Goal: Communication & Community: Share content

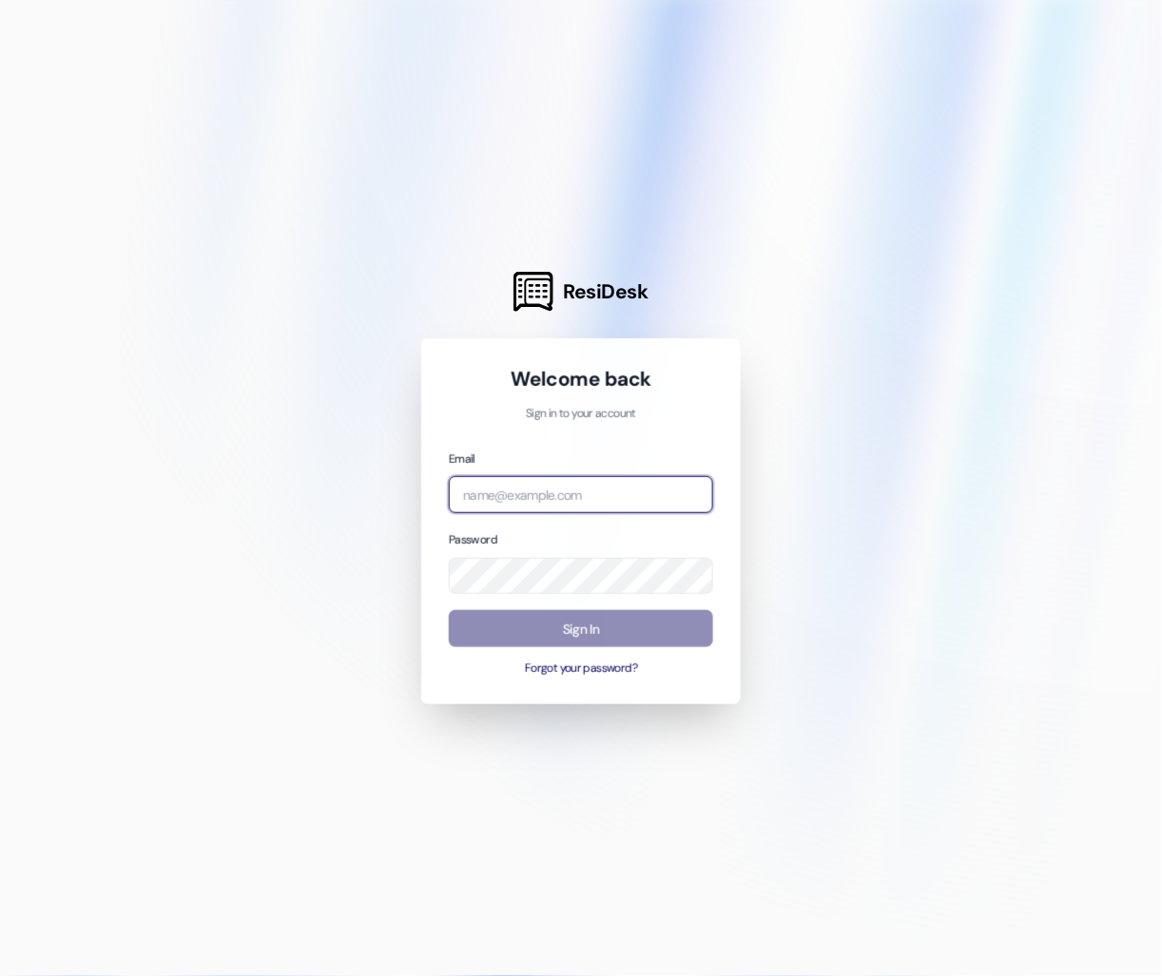
type input "[EMAIL_ADDRESS][PERSON_NAME][DOMAIN_NAME]"
click at [546, 633] on button "Sign In" at bounding box center [581, 628] width 264 height 37
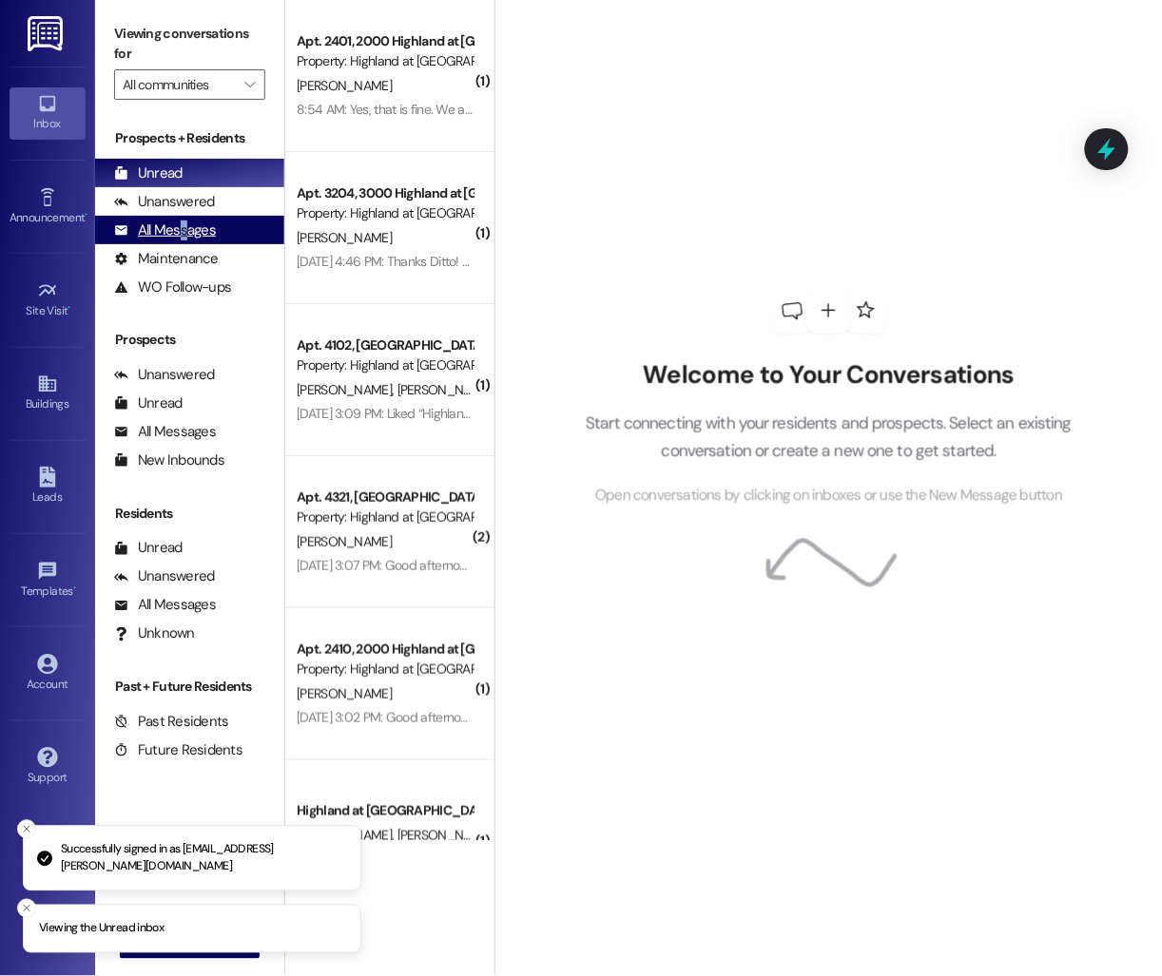
click at [182, 230] on div "All Messages" at bounding box center [165, 231] width 102 height 20
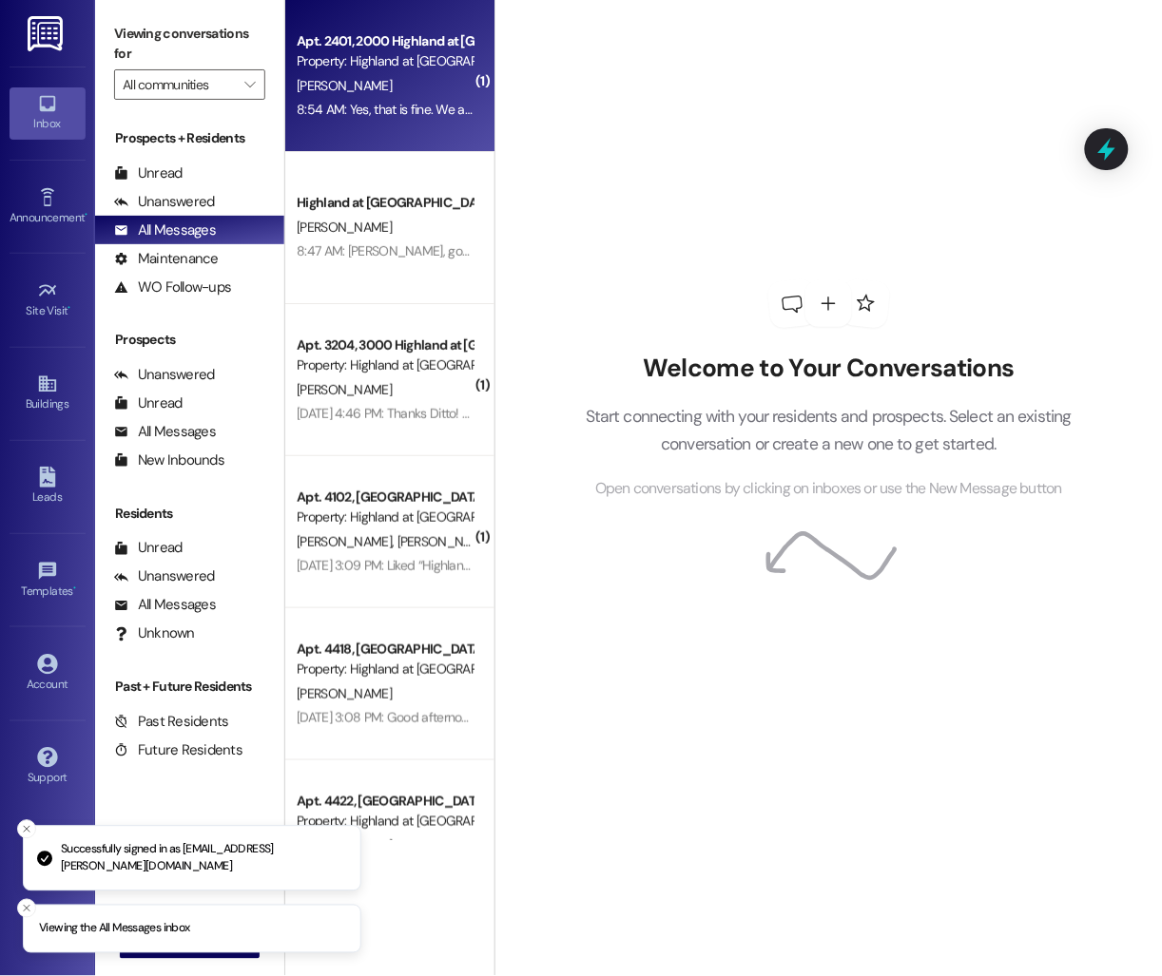
click at [397, 48] on div "Apt. 2401, 2000 Highland at [GEOGRAPHIC_DATA]" at bounding box center [385, 41] width 176 height 20
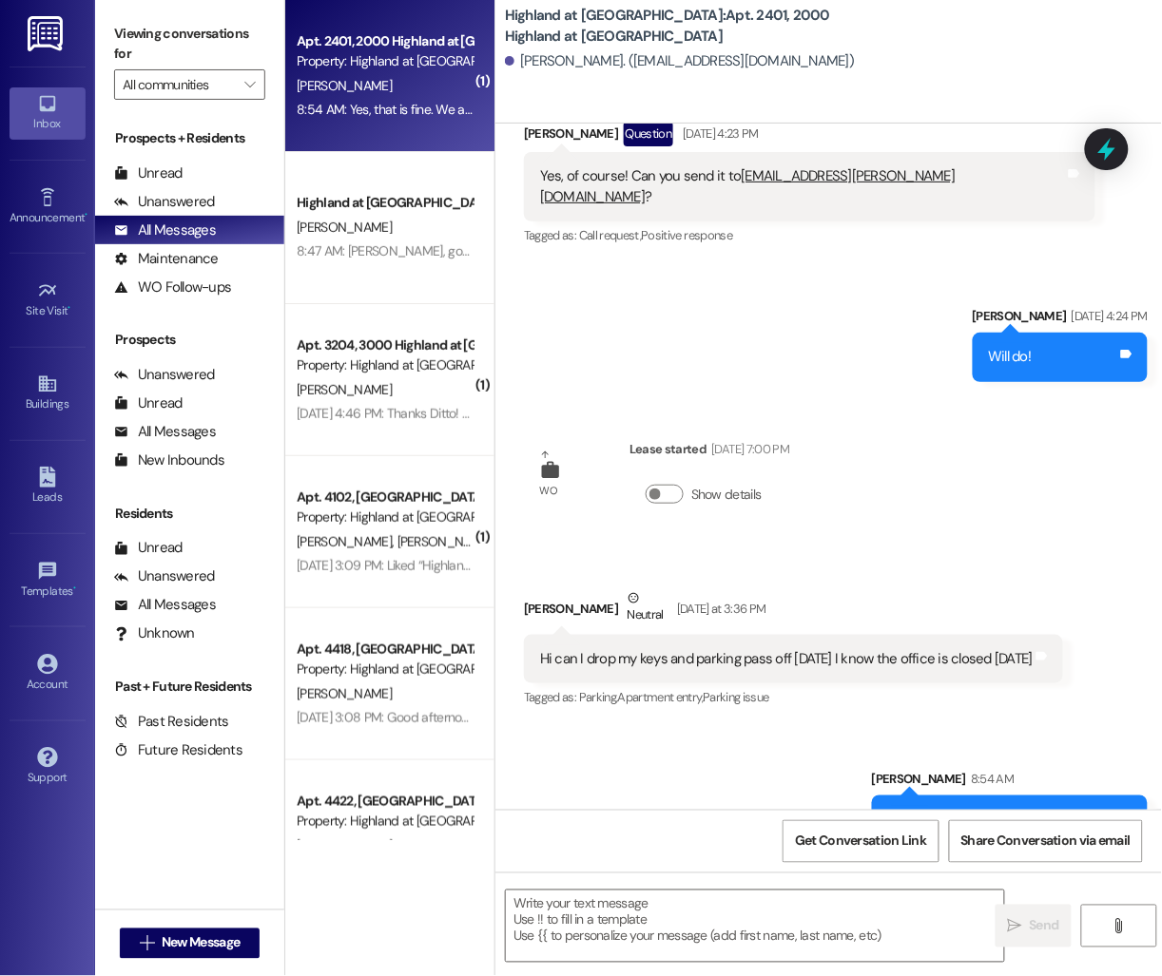
scroll to position [25545, 0]
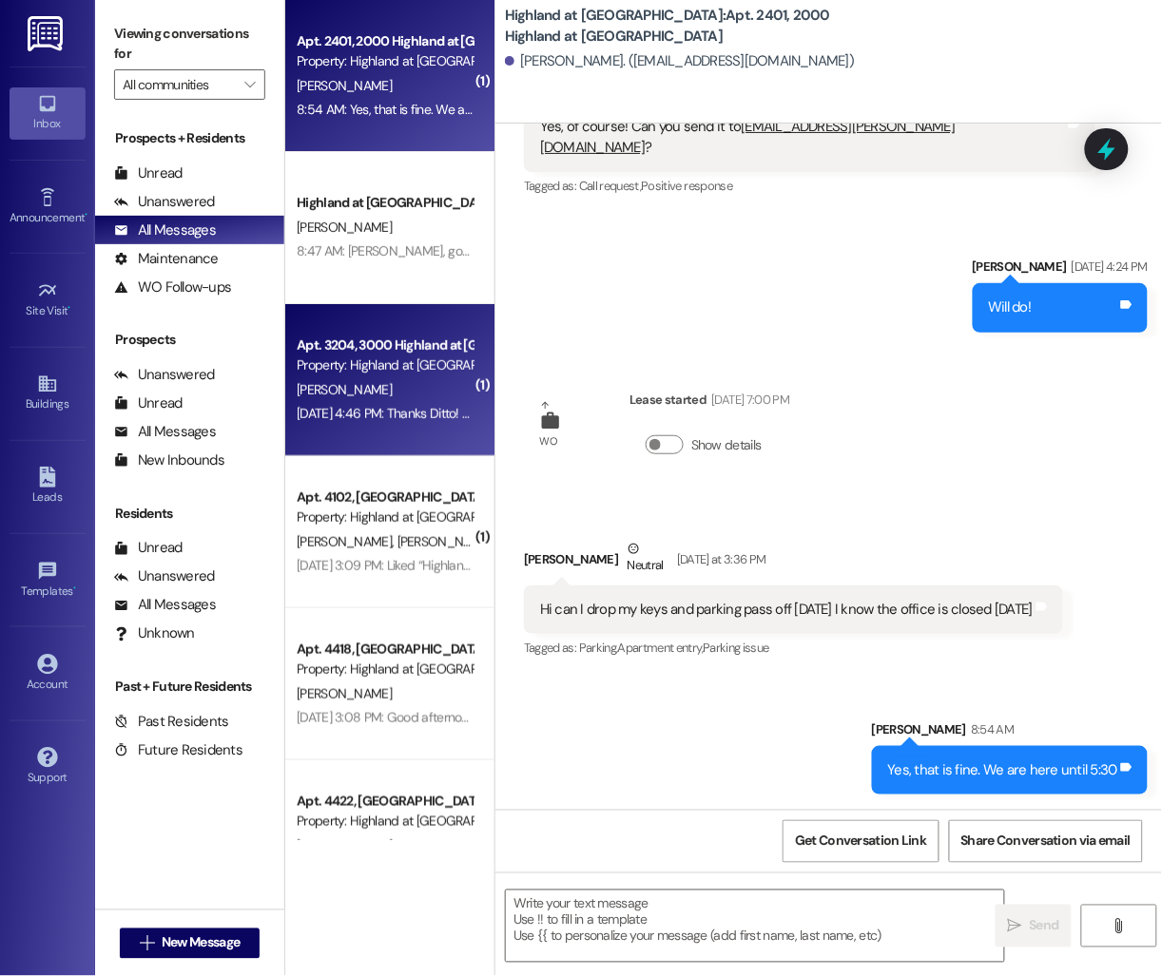
click at [367, 400] on div "[PERSON_NAME]" at bounding box center [385, 390] width 180 height 24
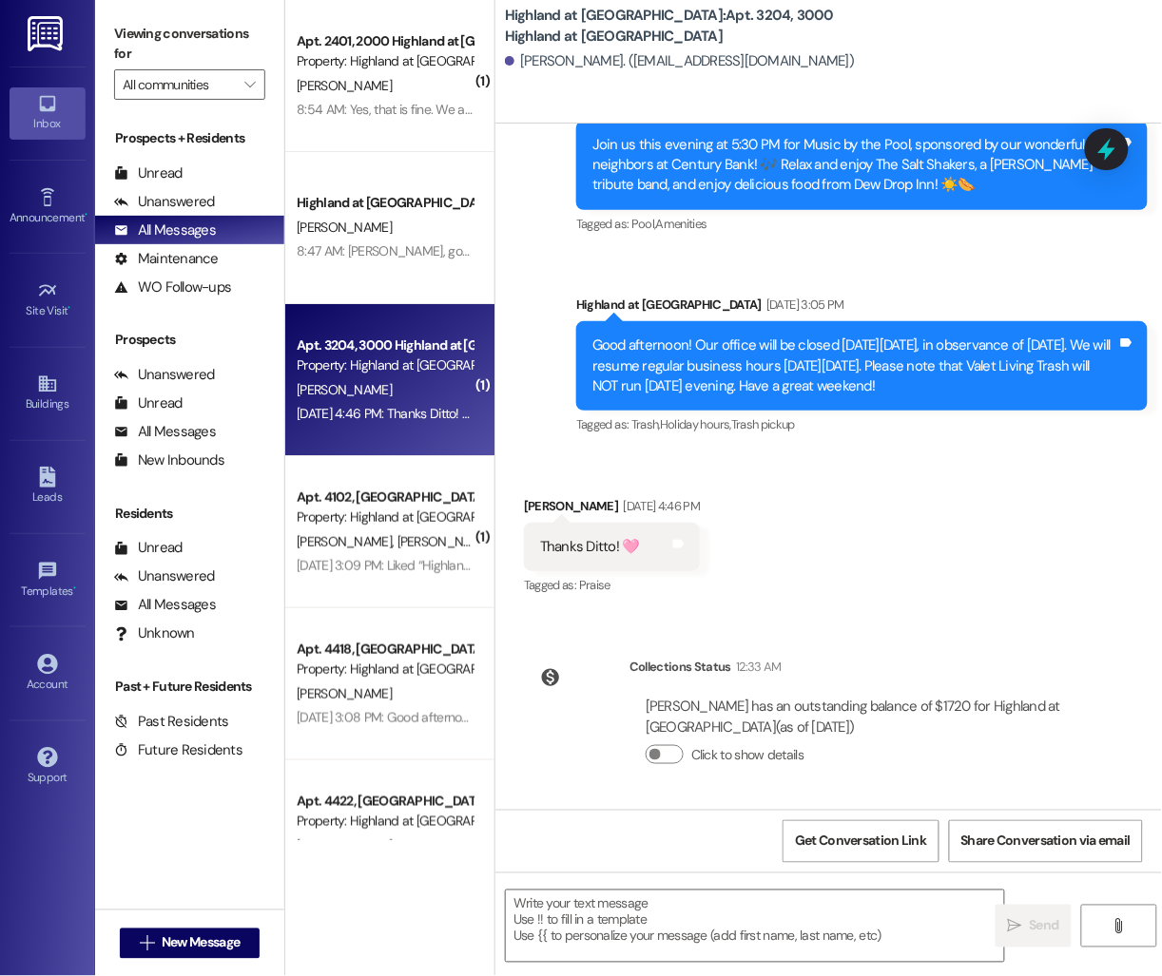
scroll to position [21220, 0]
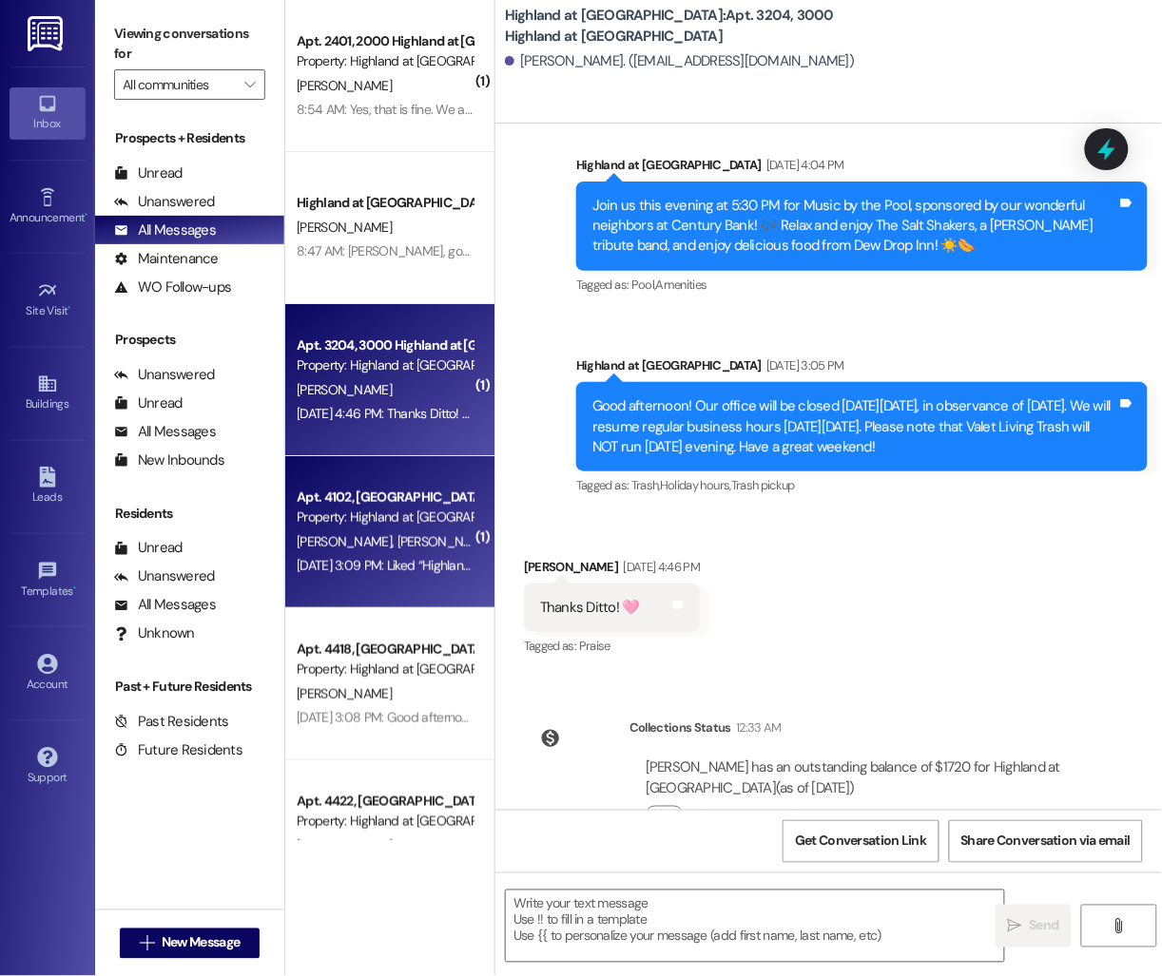
click at [414, 545] on span "[PERSON_NAME]" at bounding box center [444, 541] width 95 height 17
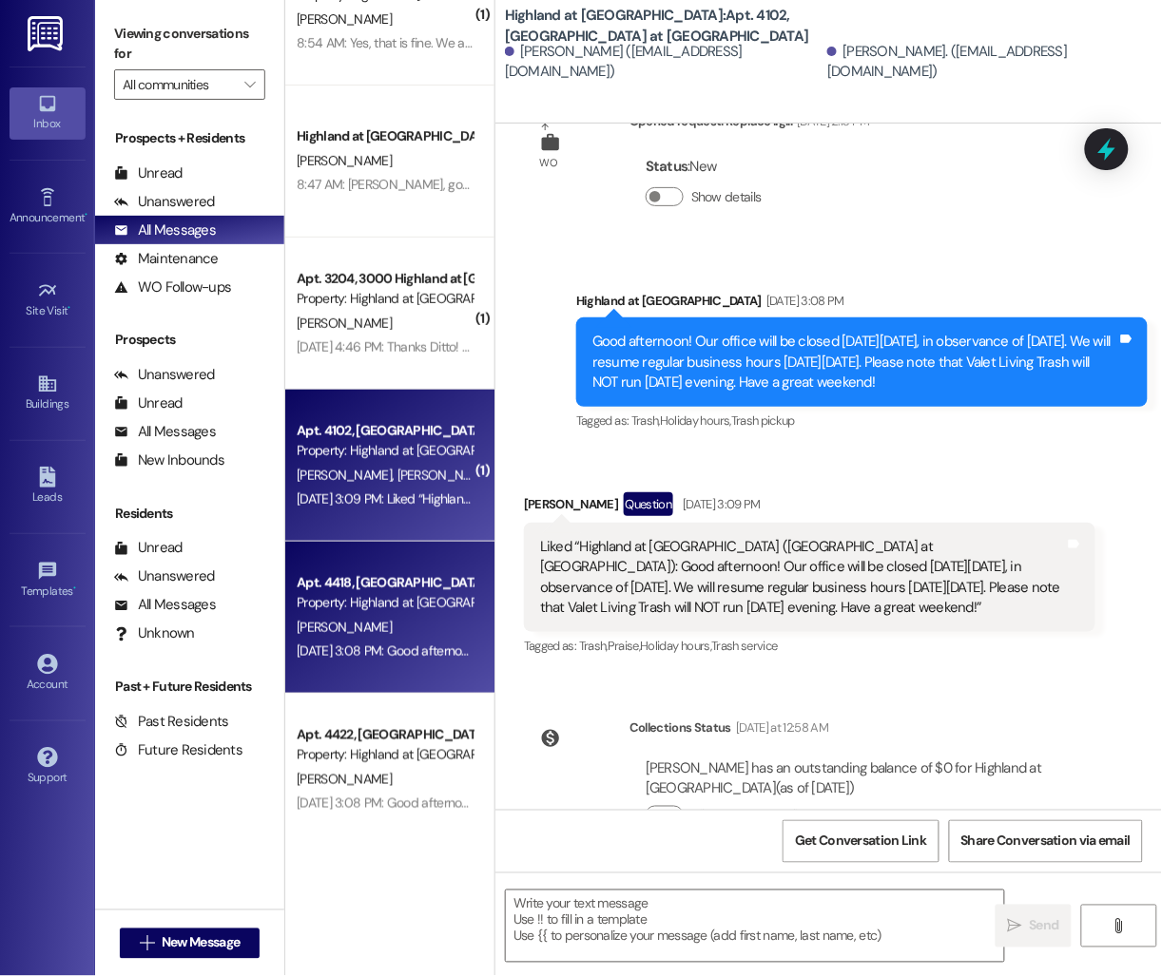
scroll to position [95, 0]
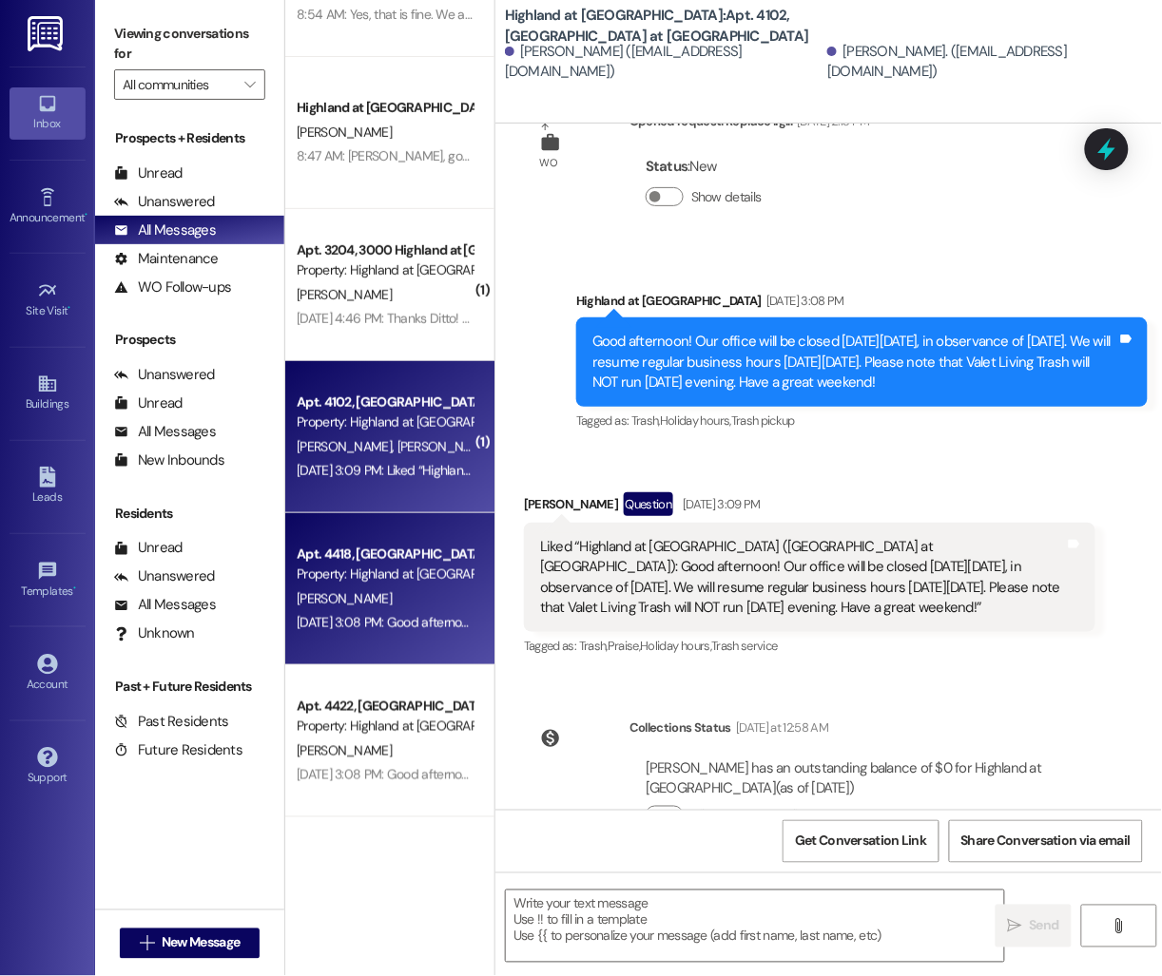
click at [368, 611] on div "( 1 ) Apt. 2401, 2000 Highland at [GEOGRAPHIC_DATA] Property: [GEOGRAPHIC_DATA]…" at bounding box center [389, 420] width 209 height 841
click at [317, 594] on span "[PERSON_NAME]" at bounding box center [344, 598] width 95 height 17
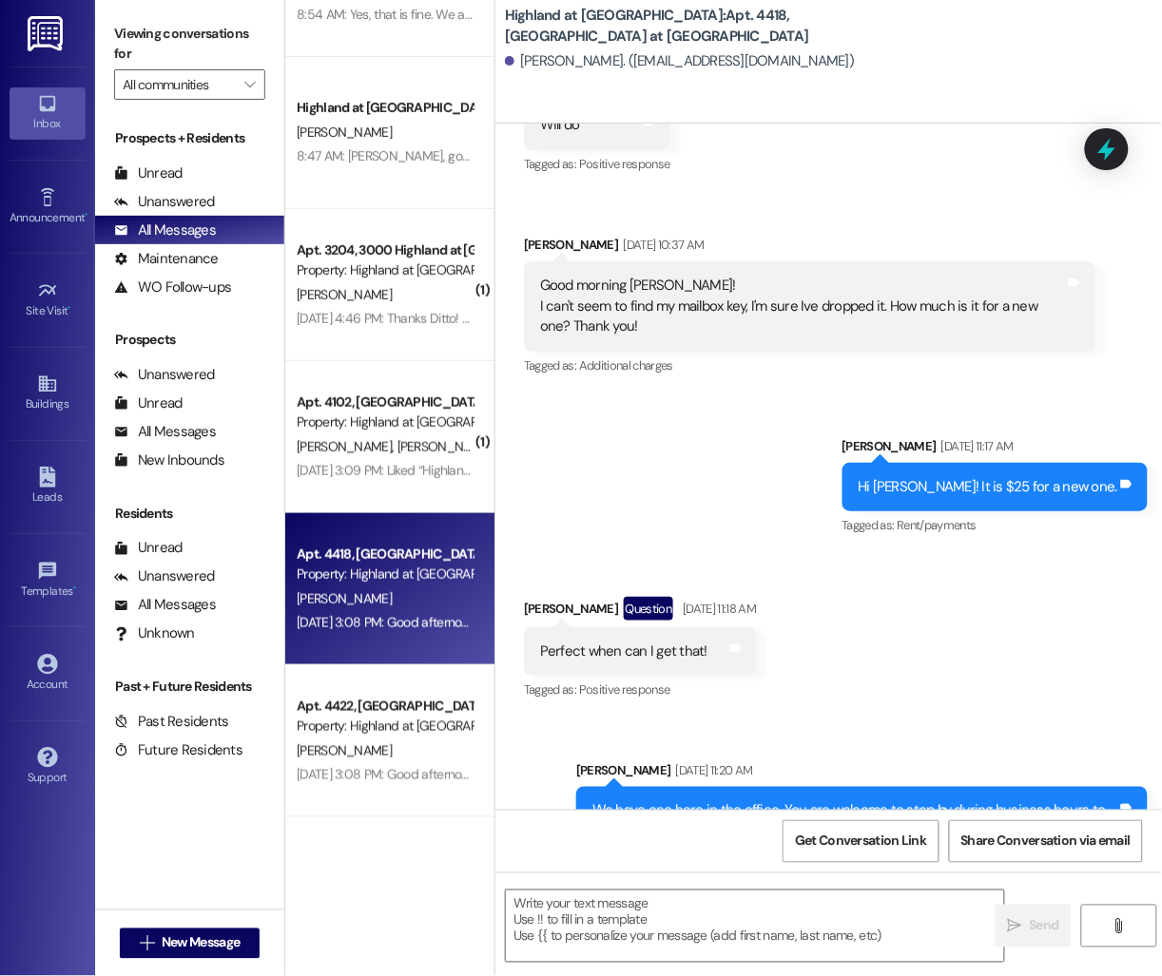
scroll to position [13659, 0]
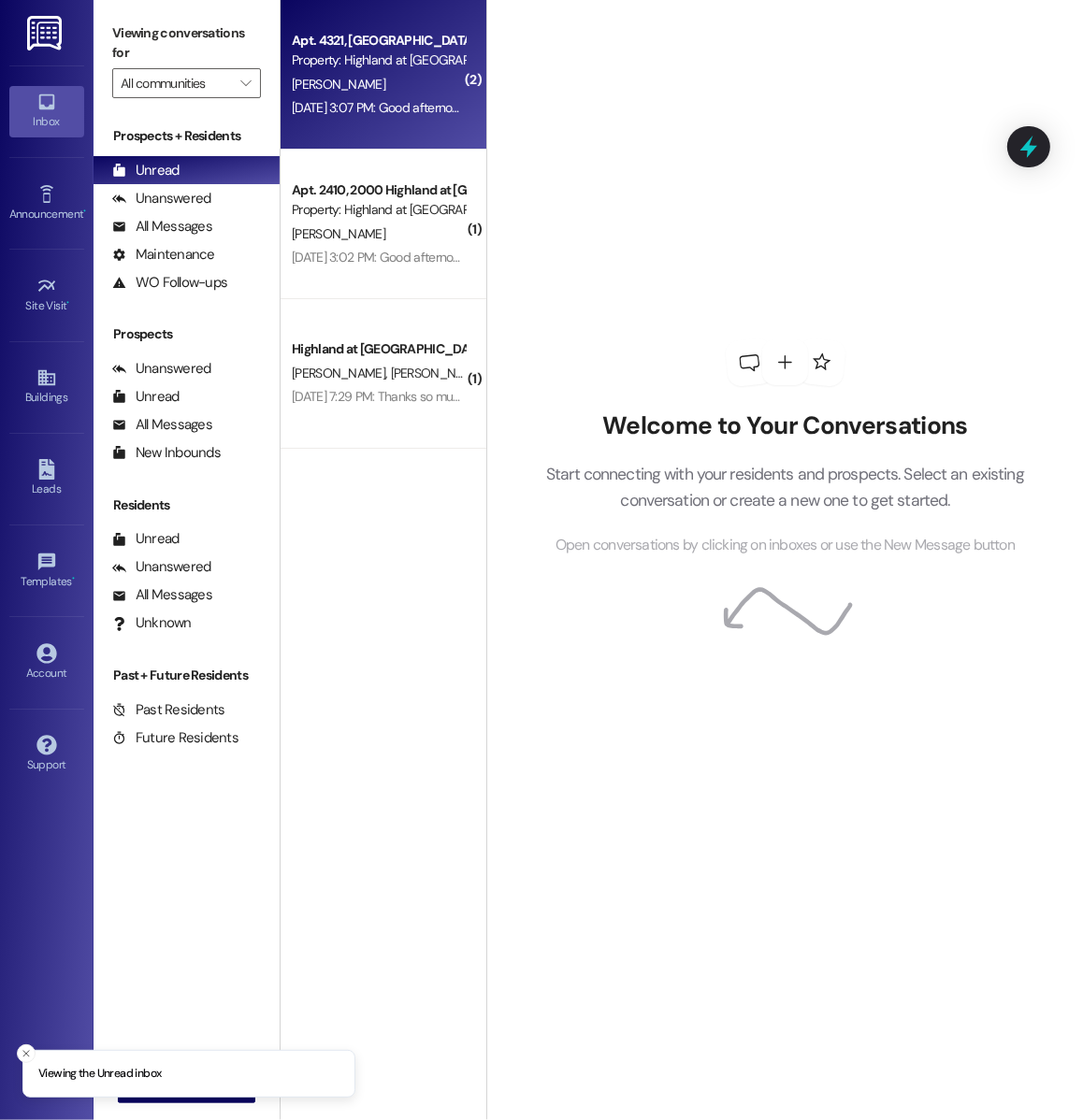
click at [415, 88] on div "C. Adam" at bounding box center [379, 85] width 177 height 24
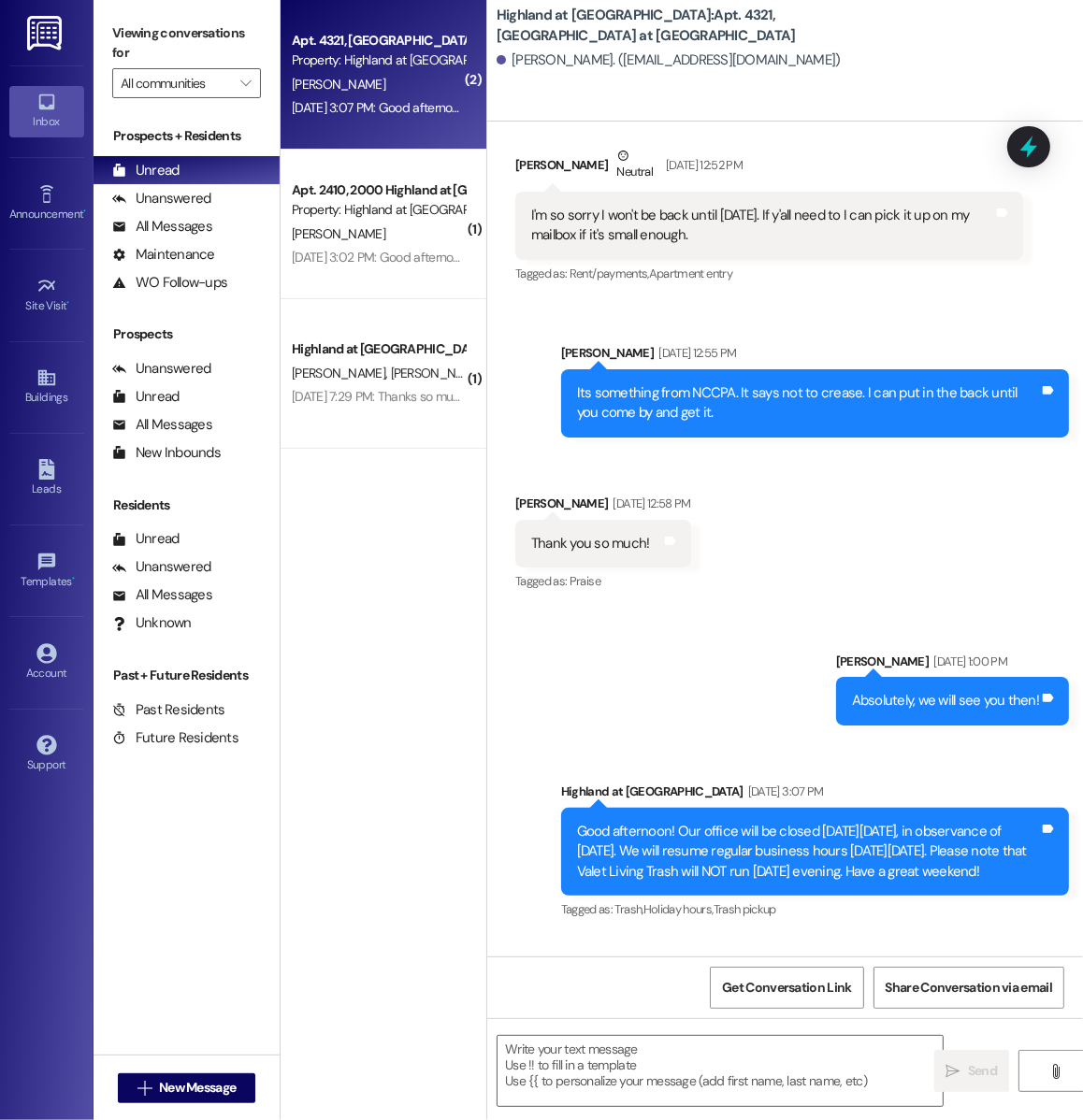
scroll to position [7390, 0]
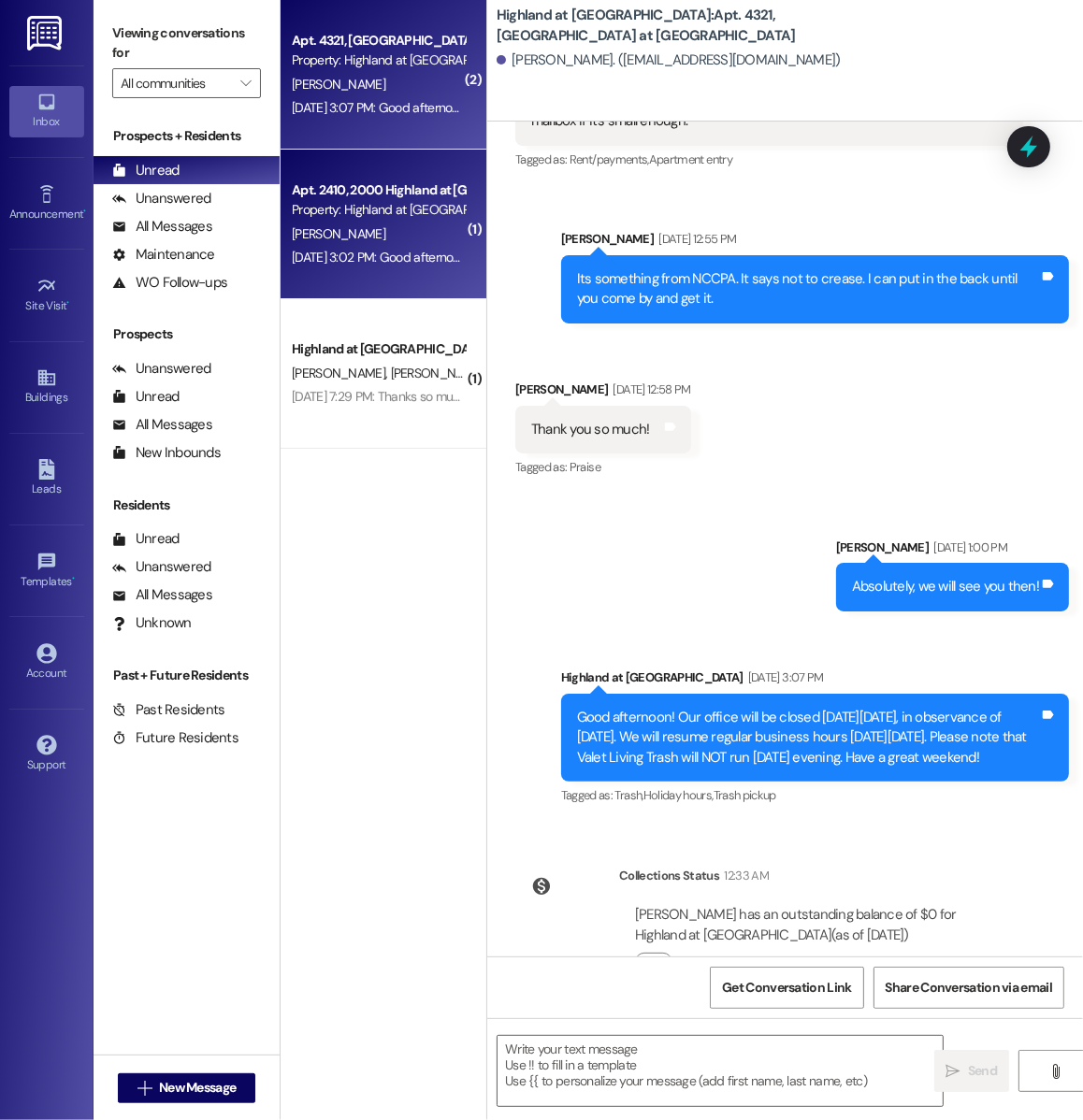
click at [408, 209] on div "Property: Highland at [GEOGRAPHIC_DATA]" at bounding box center [379, 209] width 173 height 20
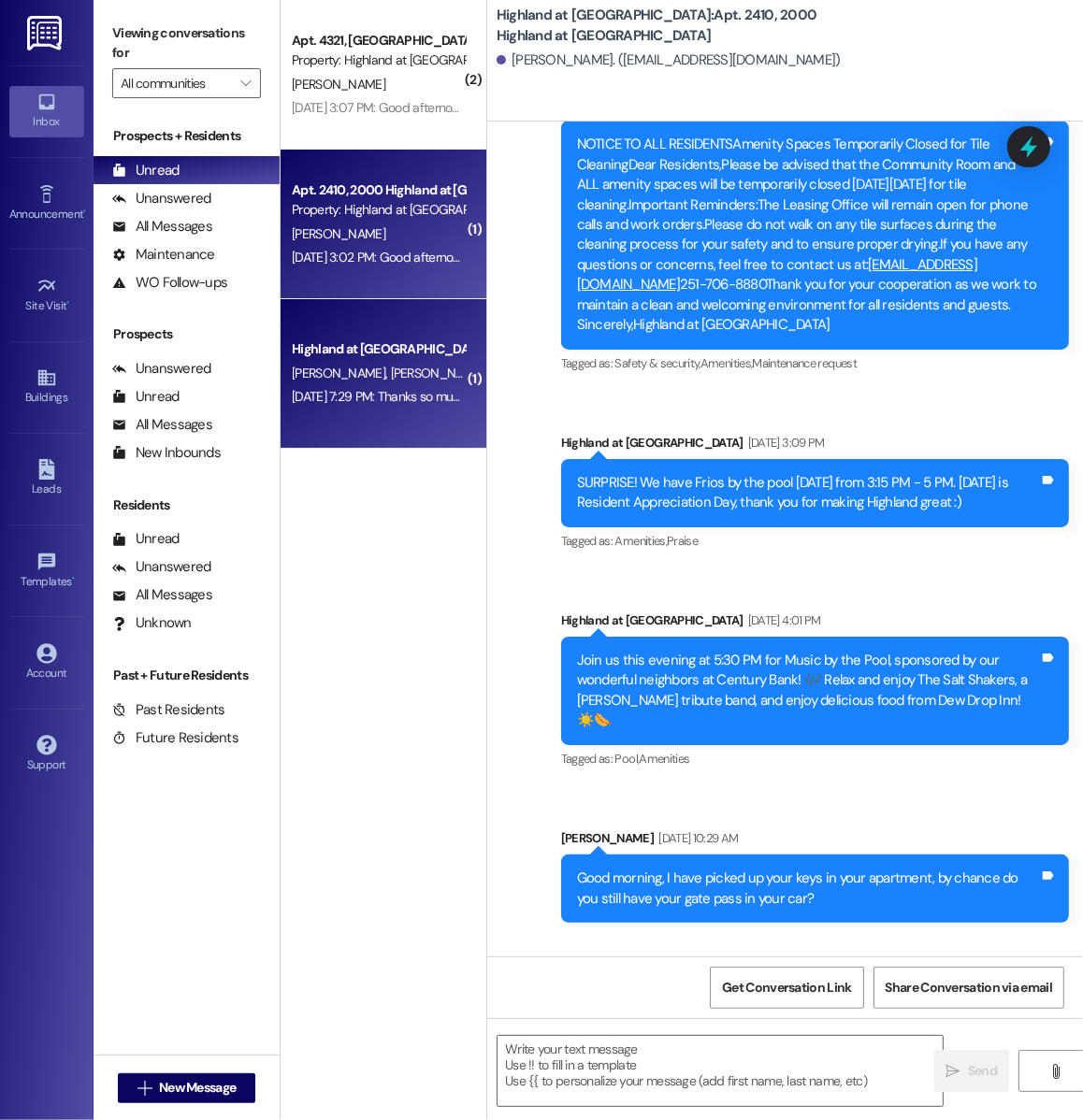
scroll to position [29373, 0]
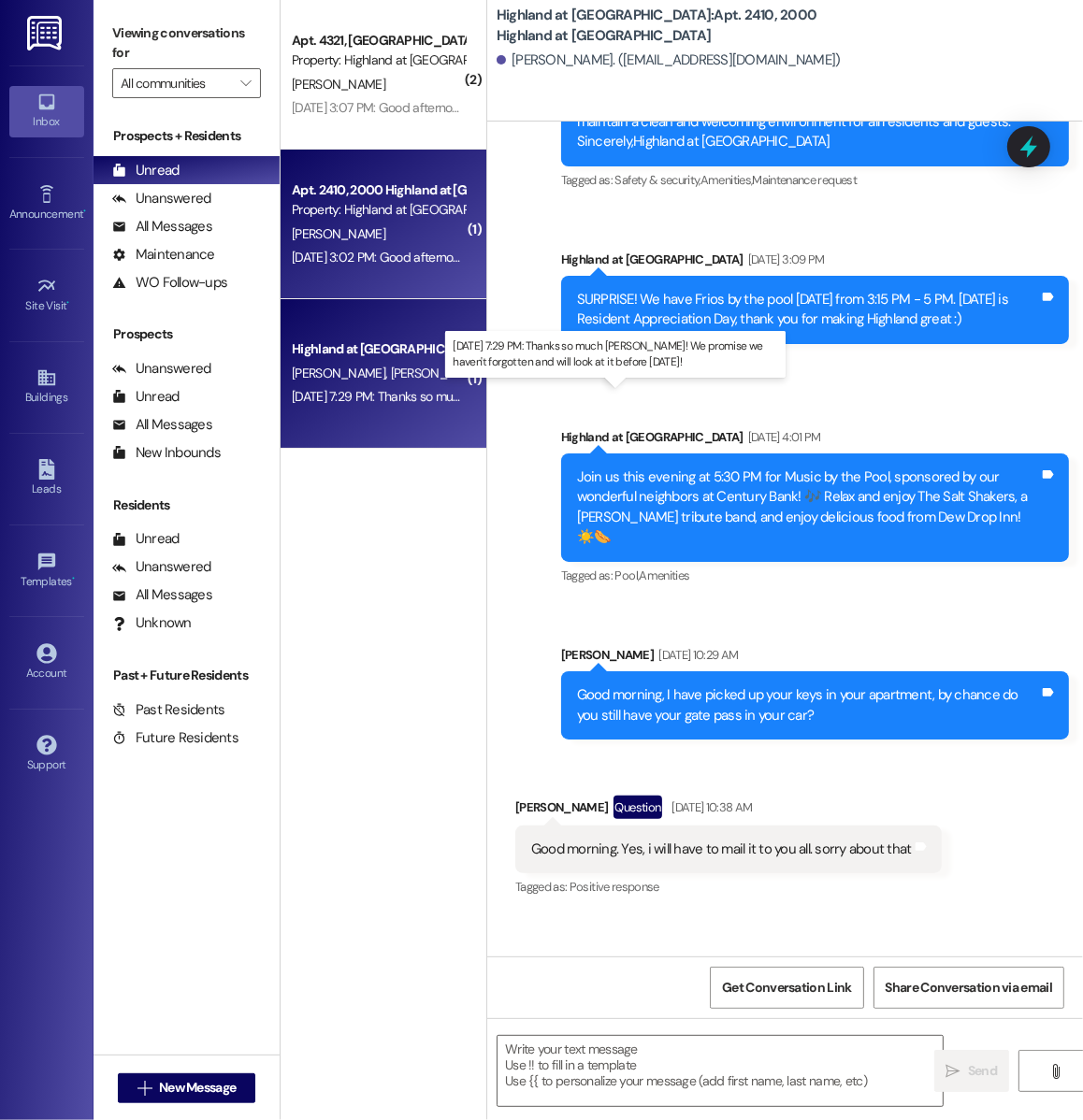
click at [419, 393] on div "Aug 29, 2025 at 7:29 PM: Thanks so much Rosemary! We promise we haven't forgott…" at bounding box center [606, 395] width 629 height 17
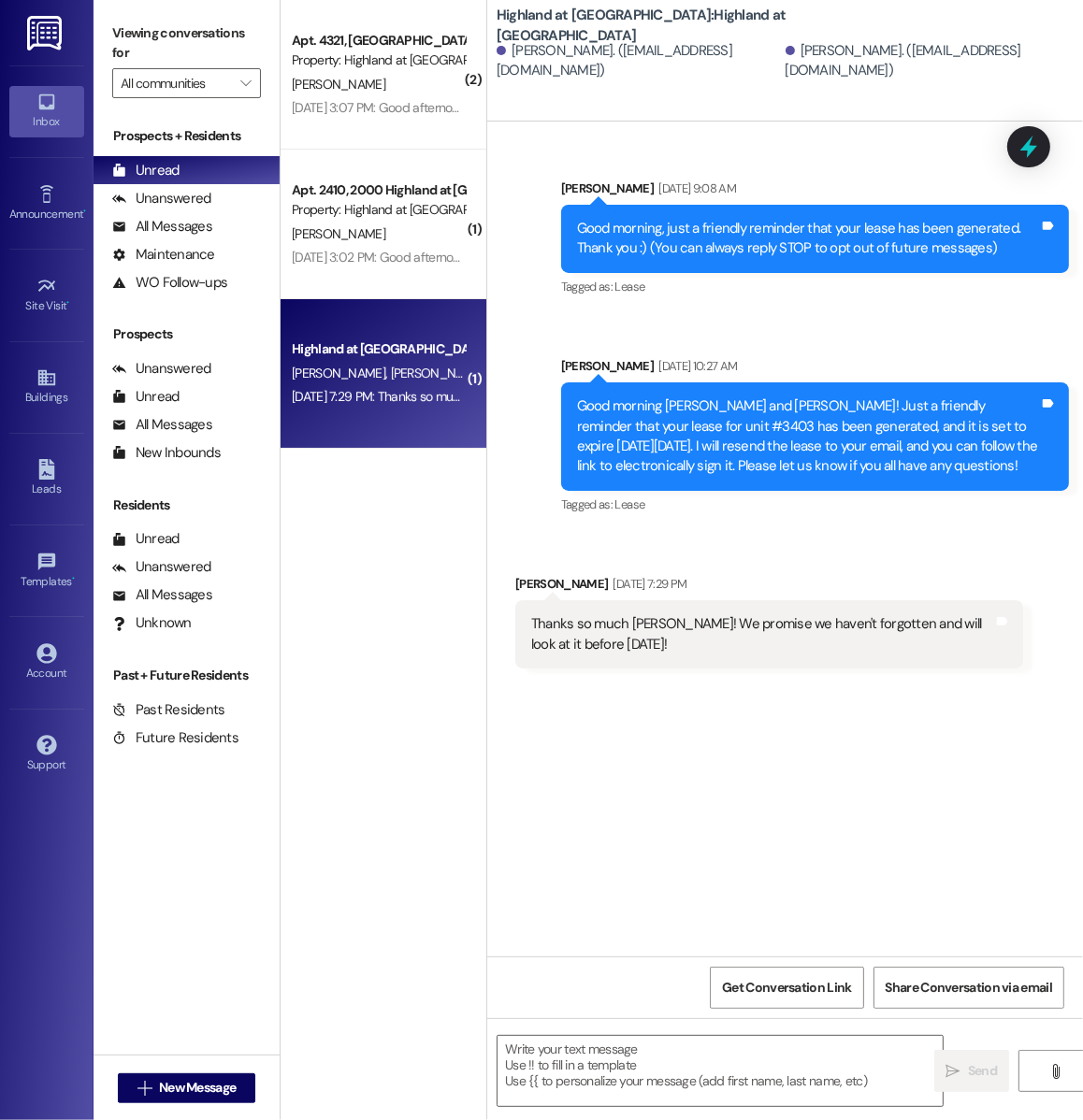
scroll to position [0, 0]
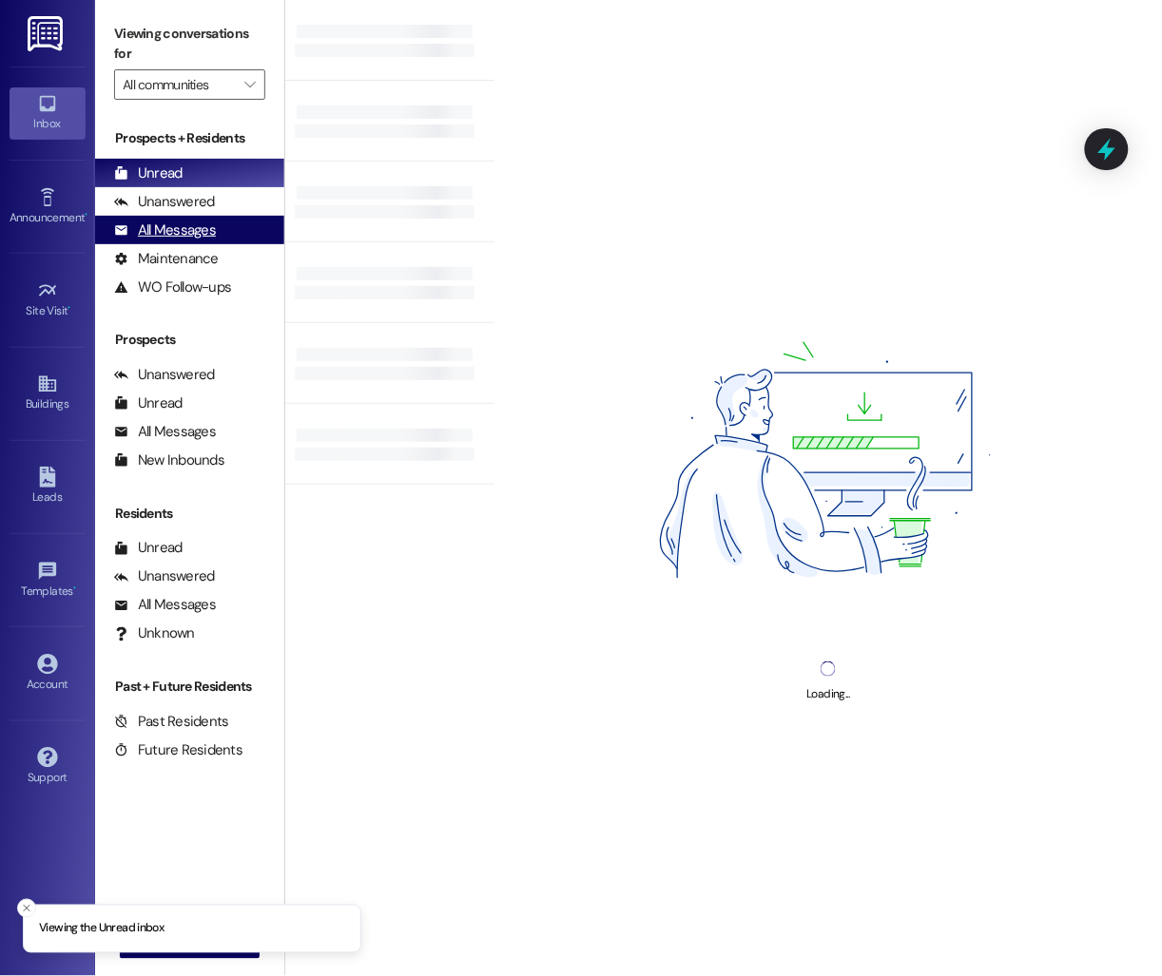
click at [209, 236] on div "All Messages" at bounding box center [165, 231] width 102 height 20
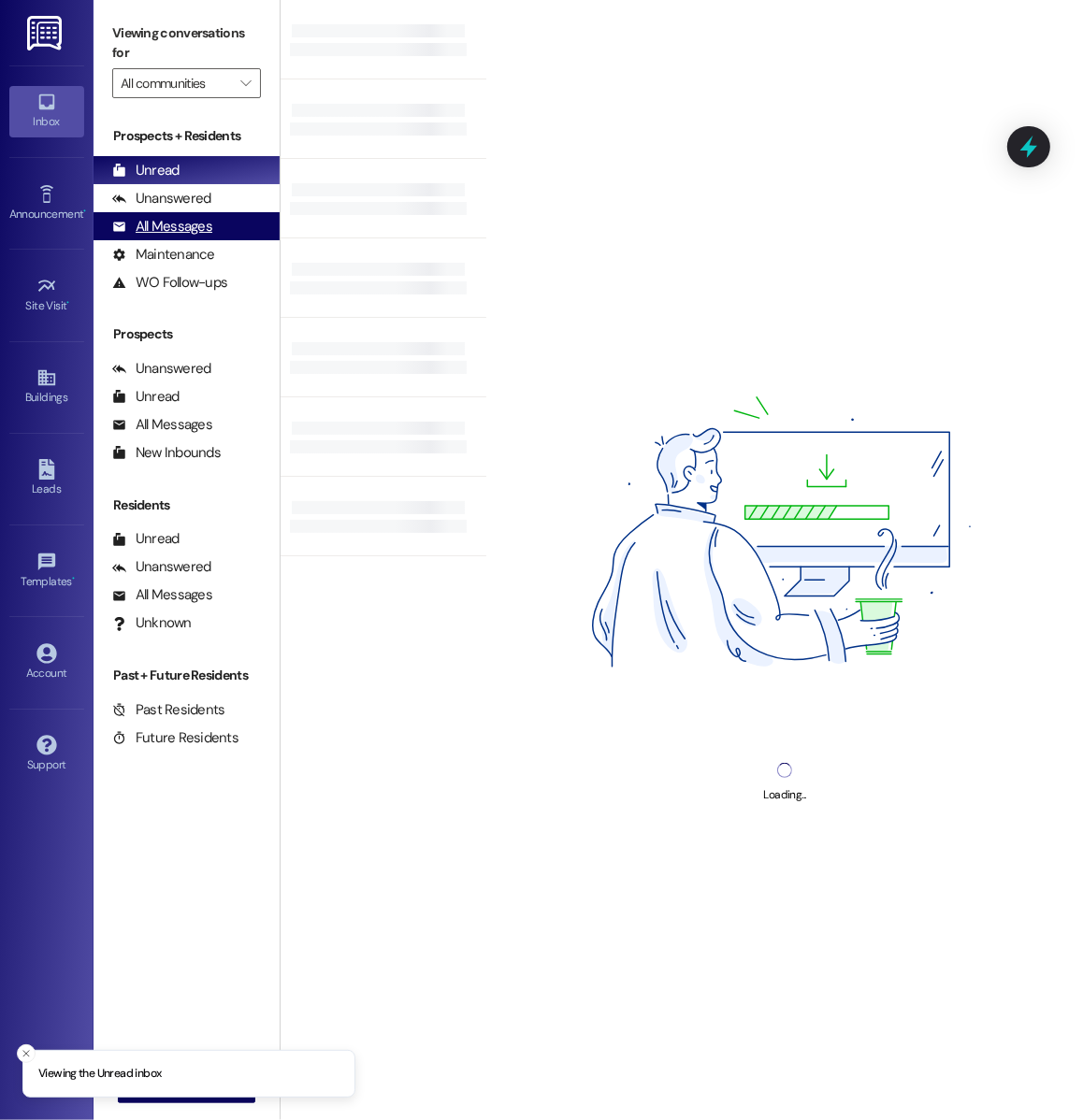
click at [207, 226] on div "All Messages" at bounding box center [162, 227] width 100 height 20
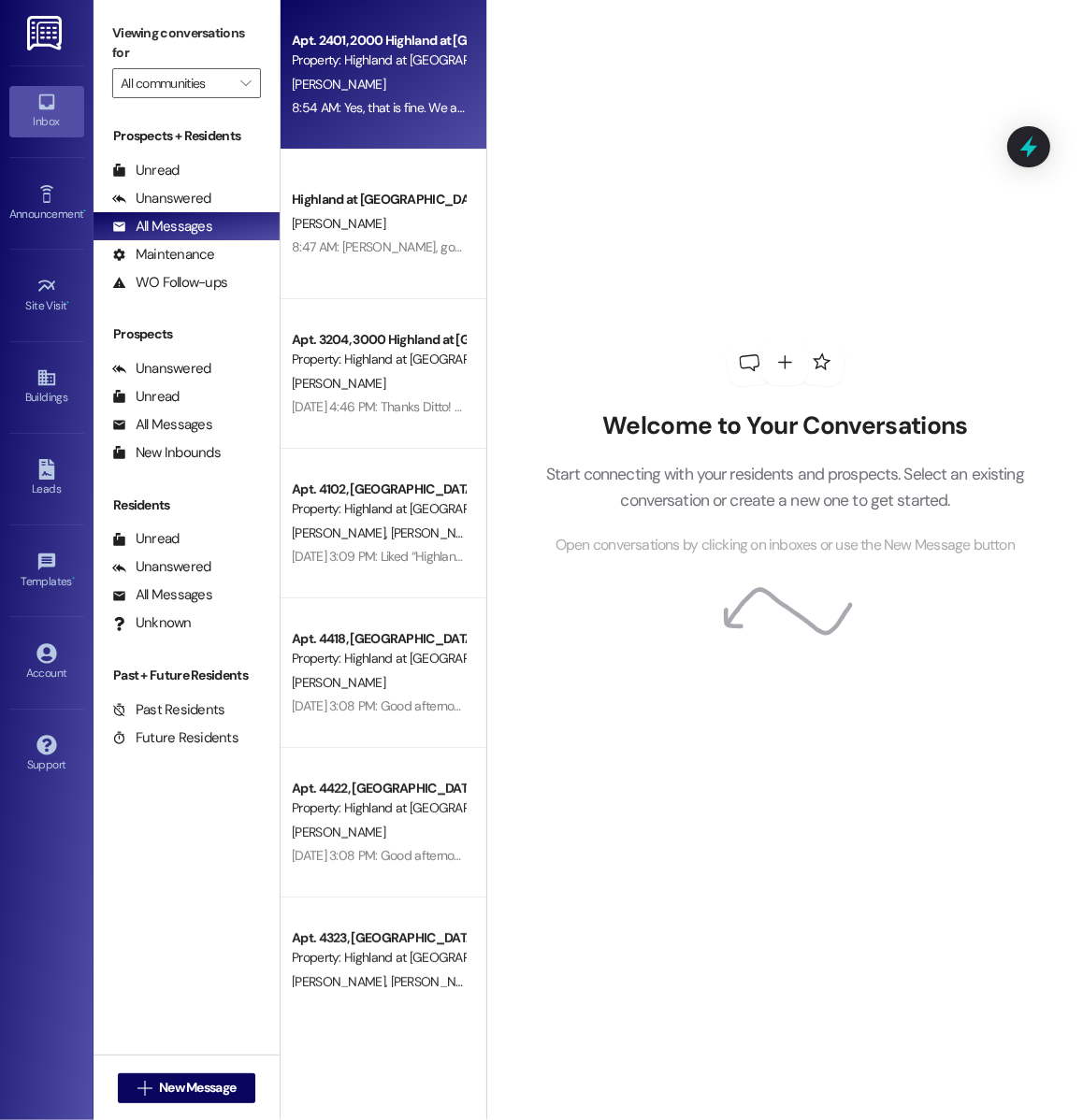
click at [375, 29] on div "Apt. 2401, 2000 Highland at Spring Hill Property: Highland at Spring Hill" at bounding box center [379, 50] width 177 height 44
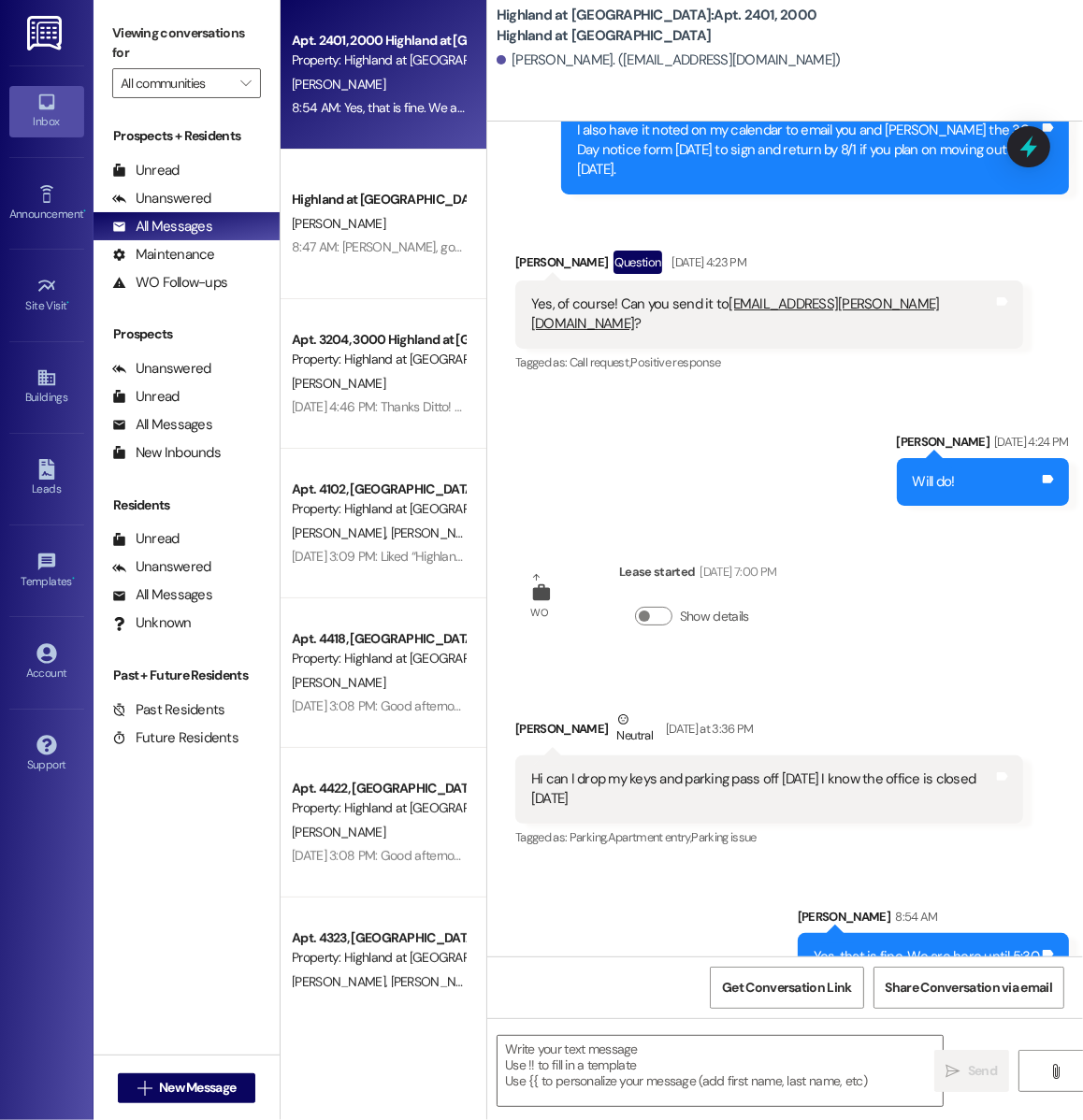
scroll to position [25700, 0]
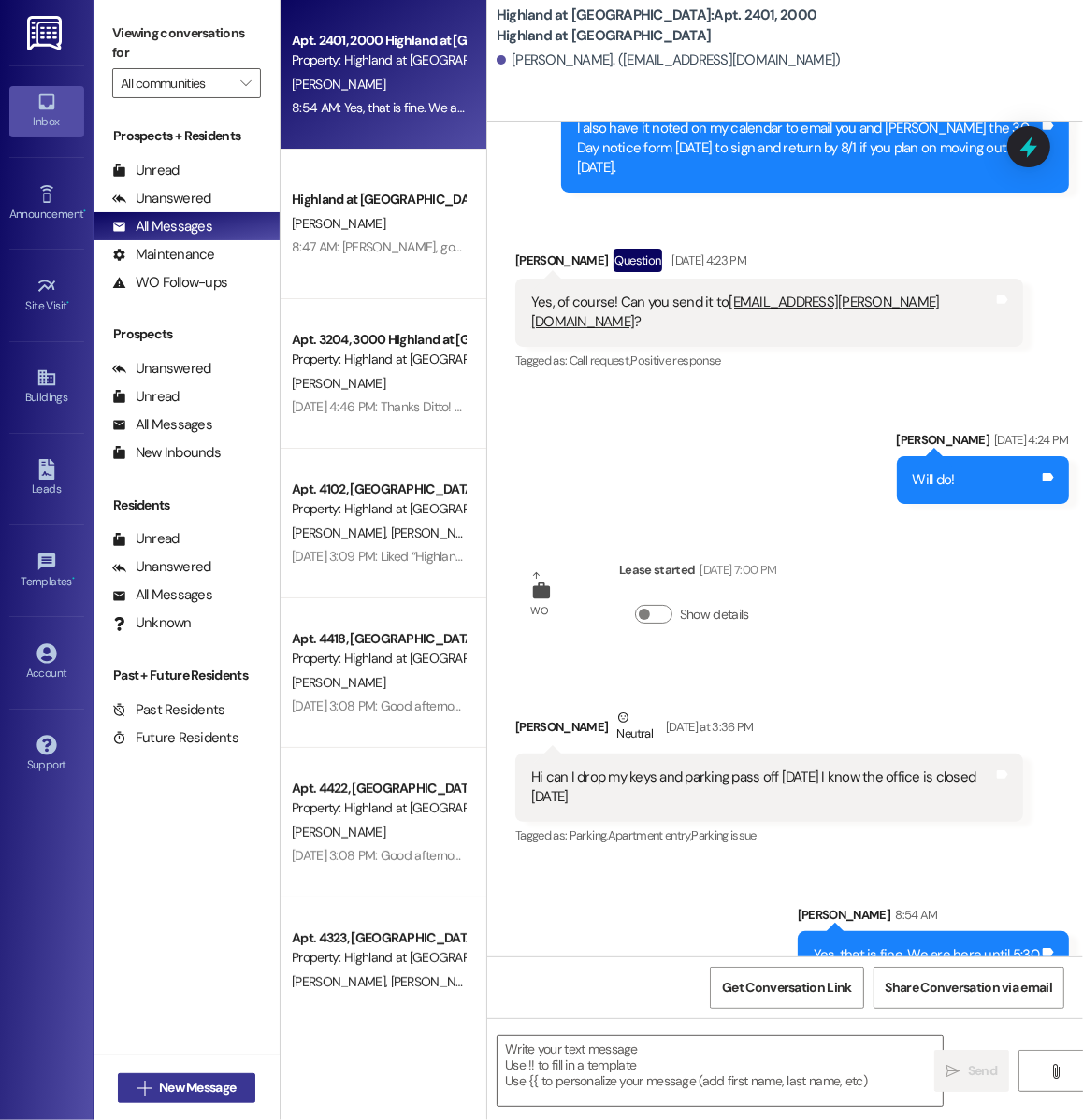
click at [199, 1092] on span "New Message" at bounding box center [198, 1088] width 77 height 20
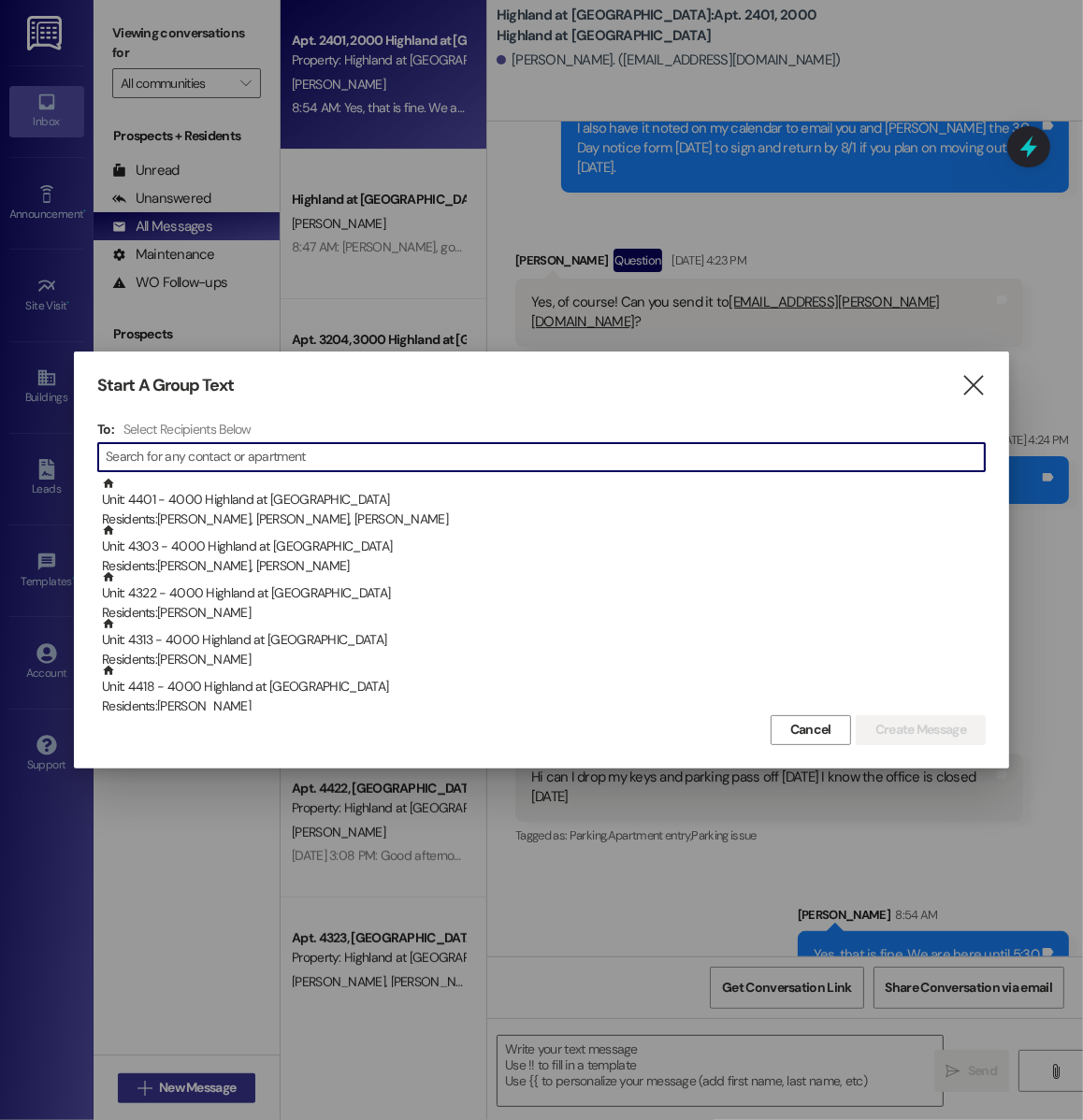
type input "1"
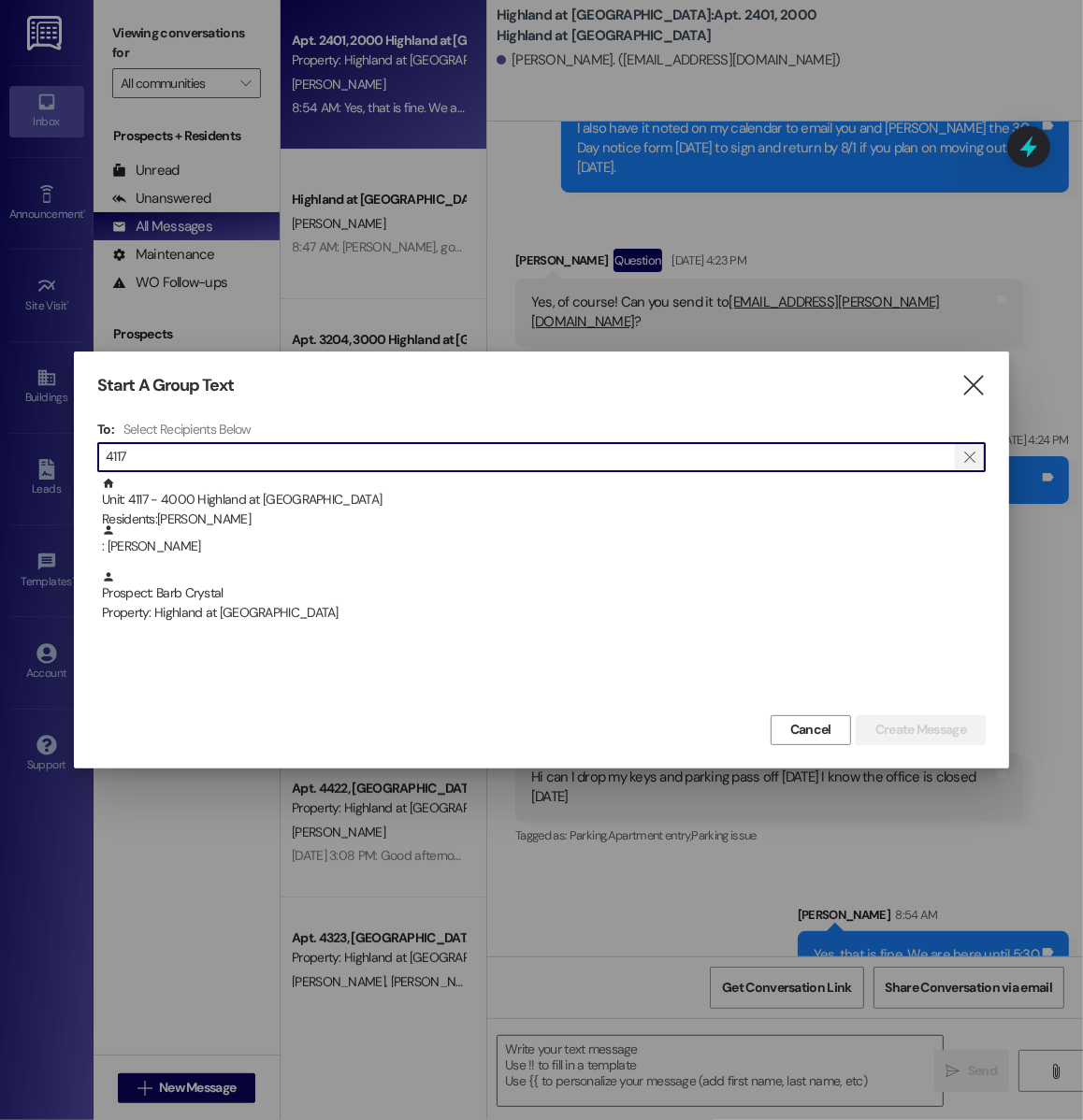
type input "4117"
click at [973, 452] on icon "" at bounding box center [969, 456] width 10 height 15
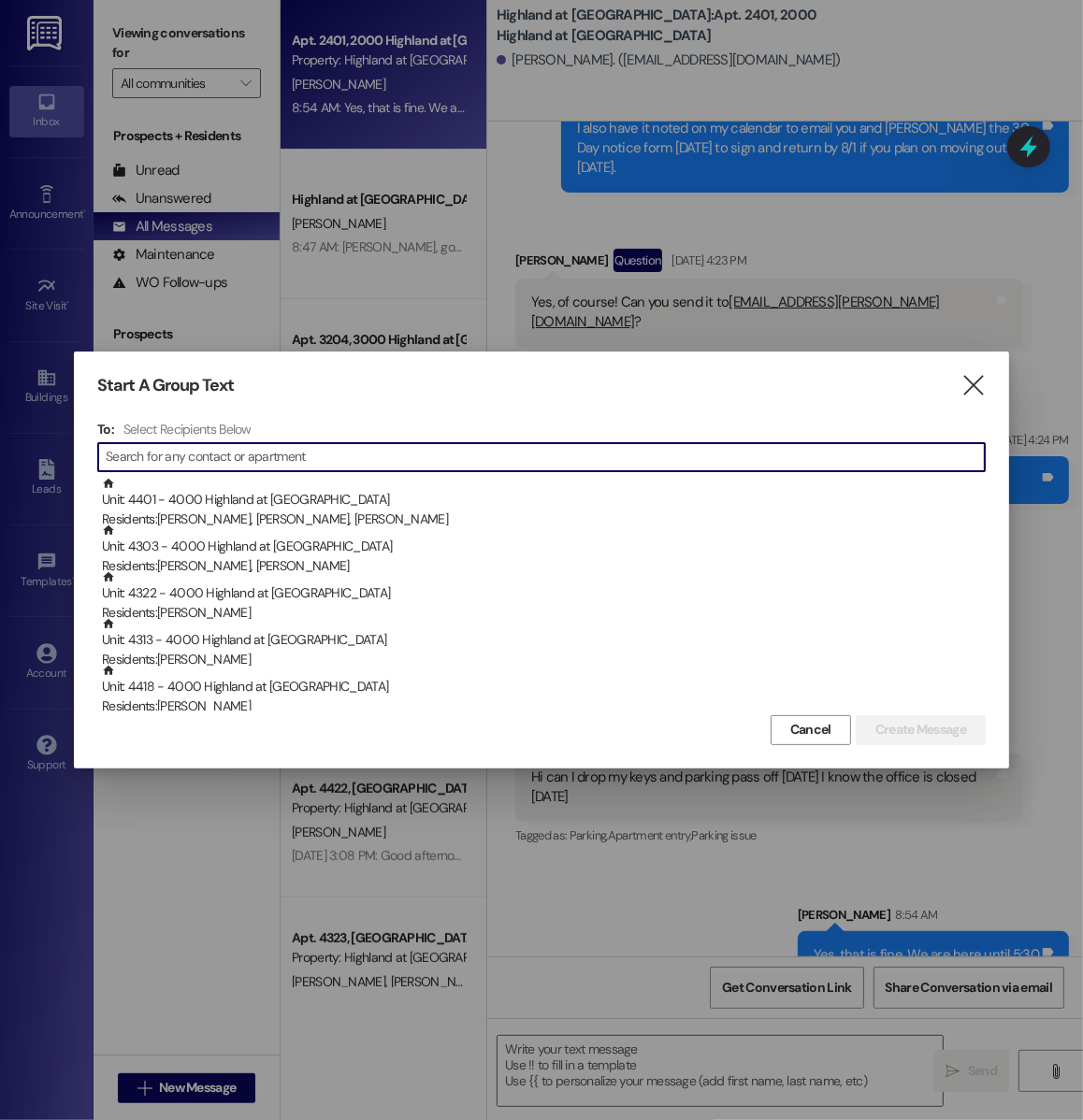
click at [933, 452] on input at bounding box center [544, 456] width 878 height 27
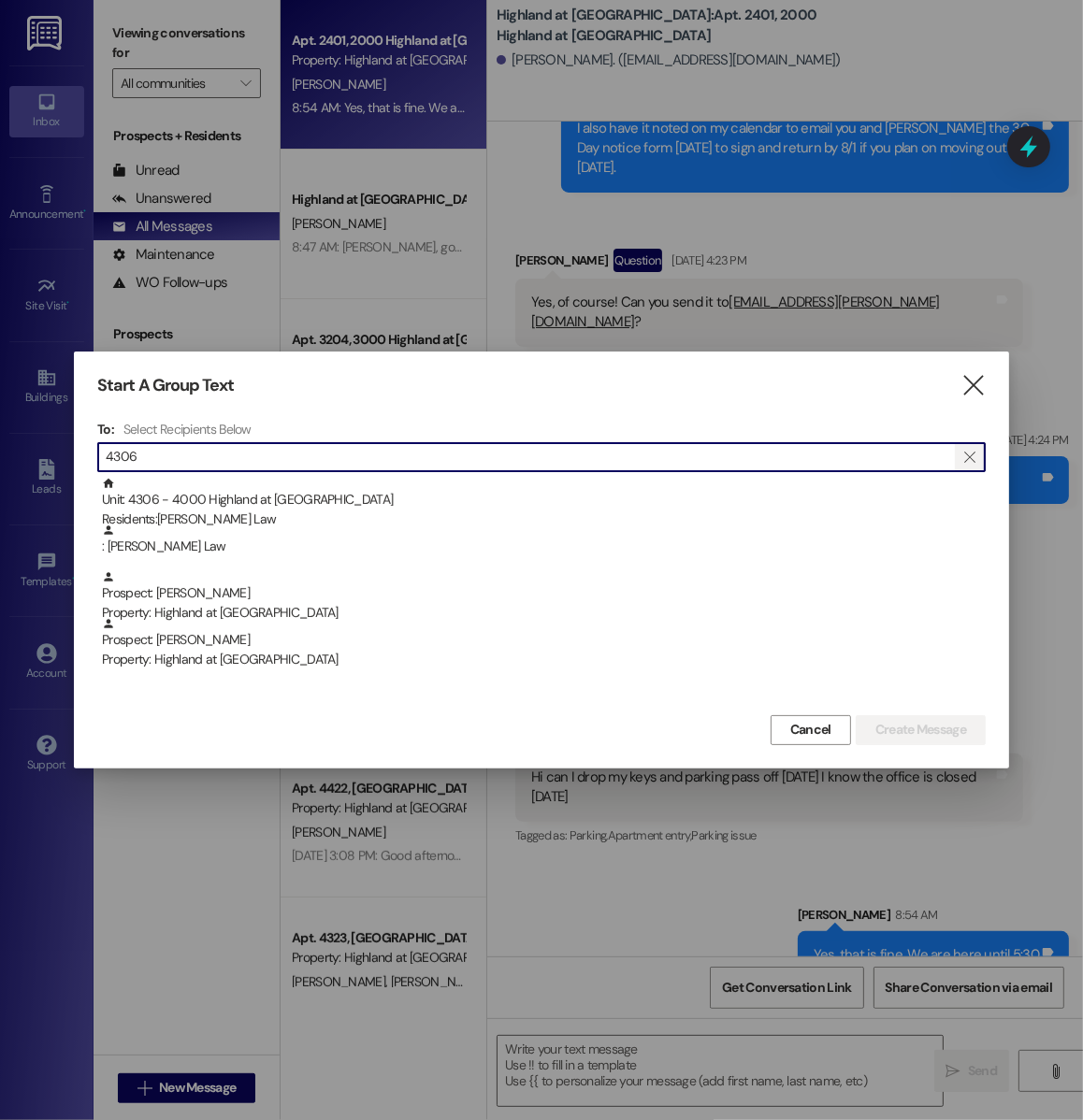
type input "4306"
click at [972, 456] on icon "" at bounding box center [969, 456] width 10 height 15
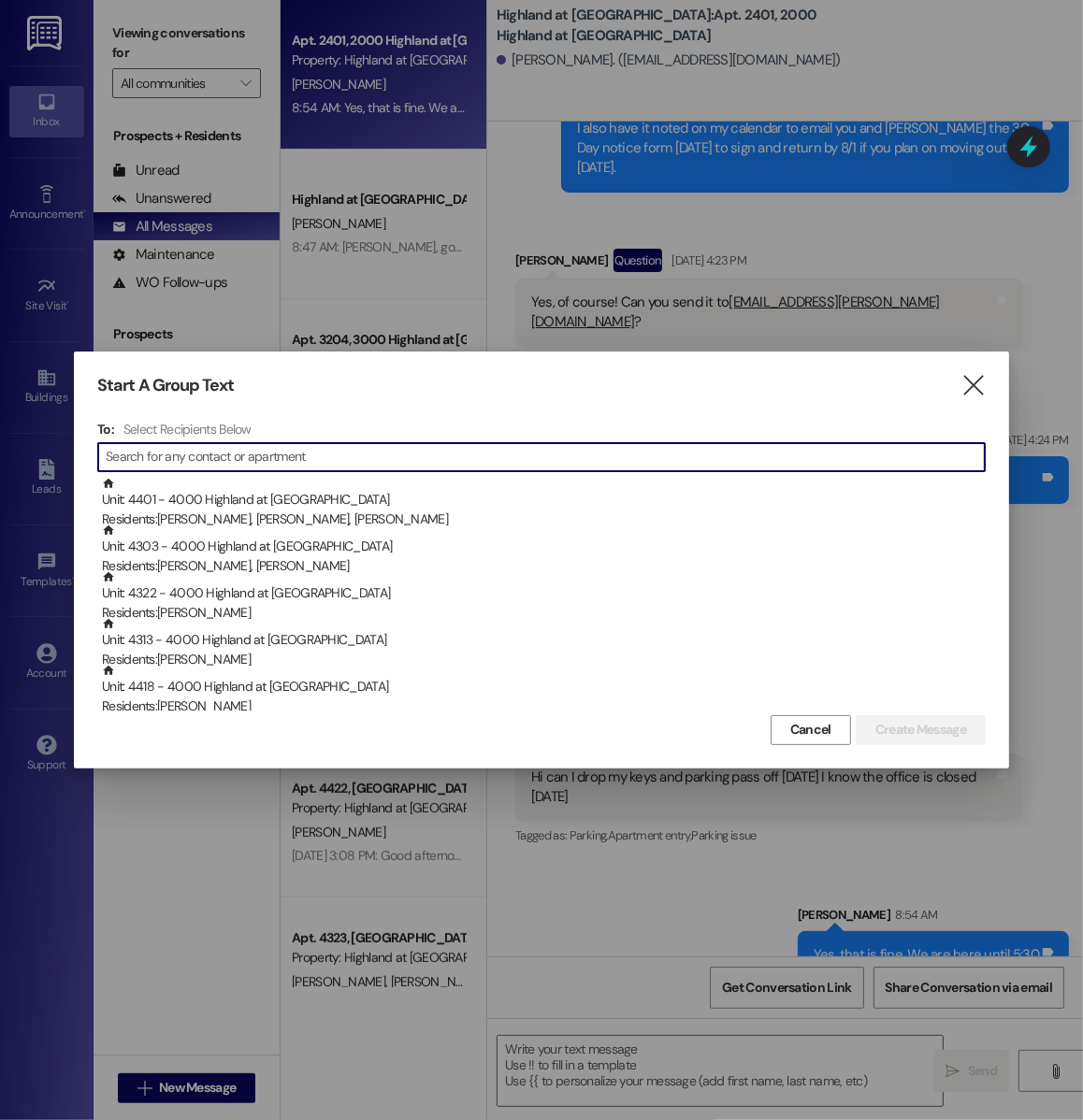
click at [899, 451] on input at bounding box center [544, 456] width 878 height 27
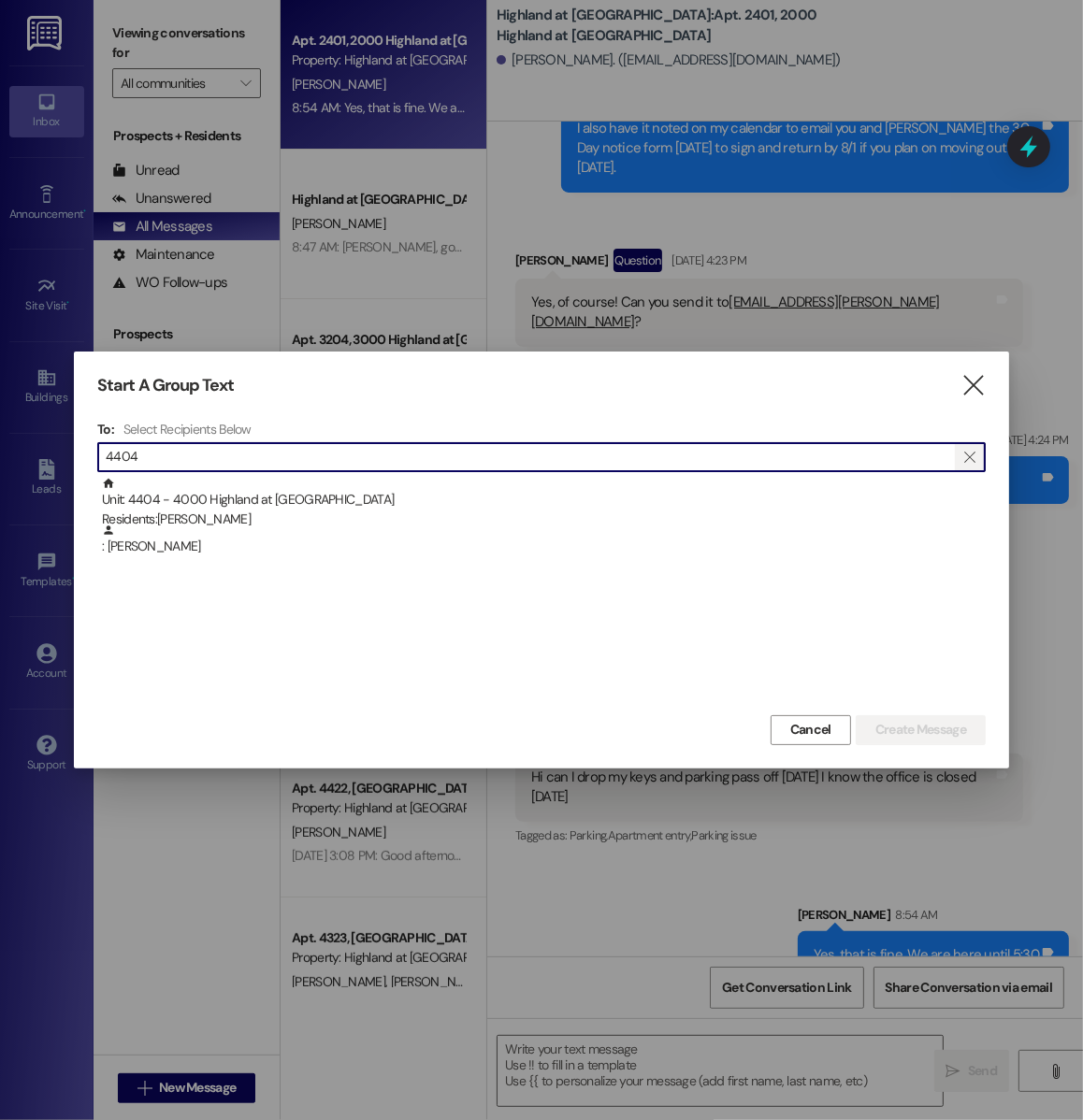
type input "4404"
click at [972, 458] on icon "" at bounding box center [969, 456] width 10 height 15
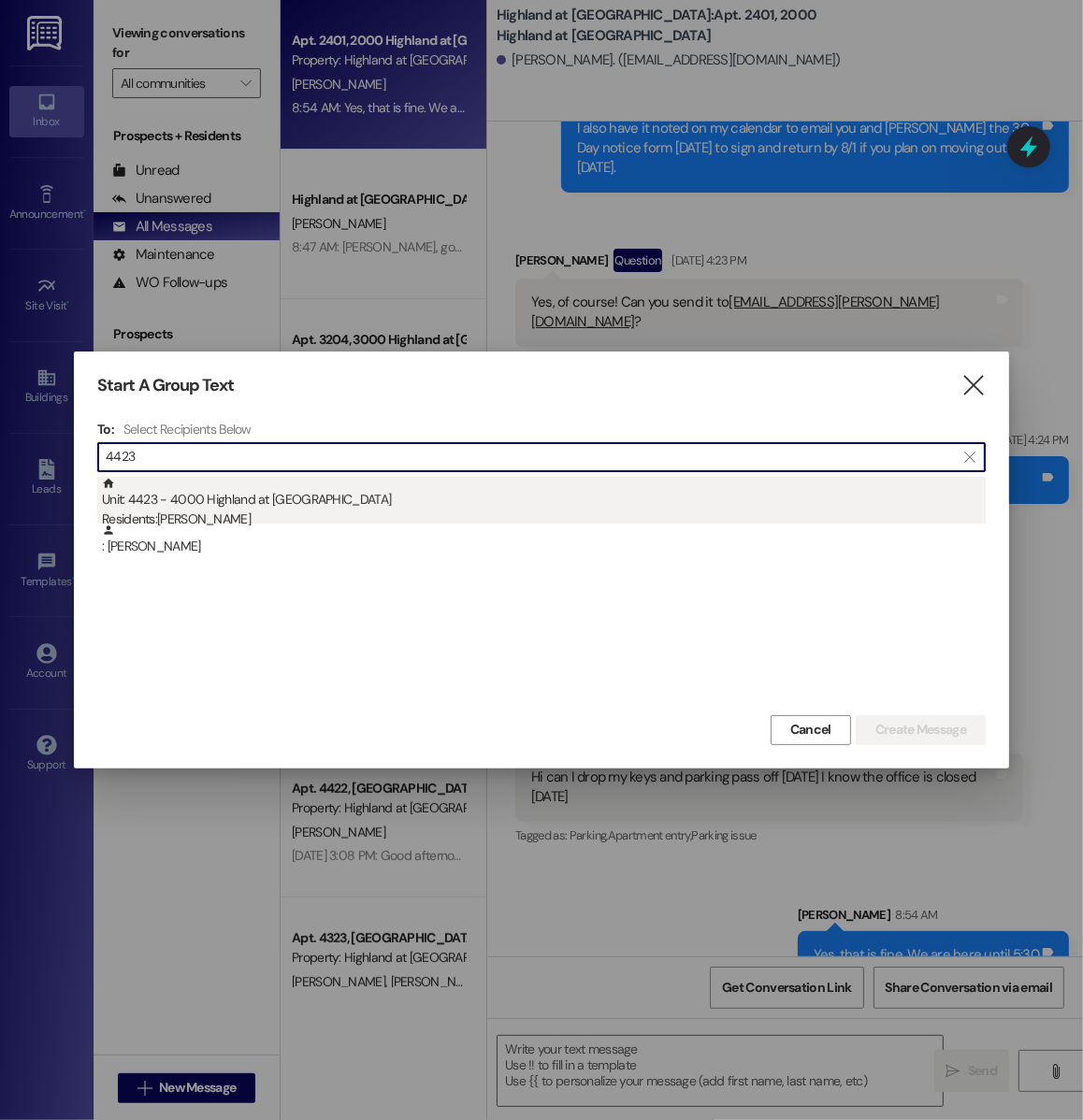
type input "4423"
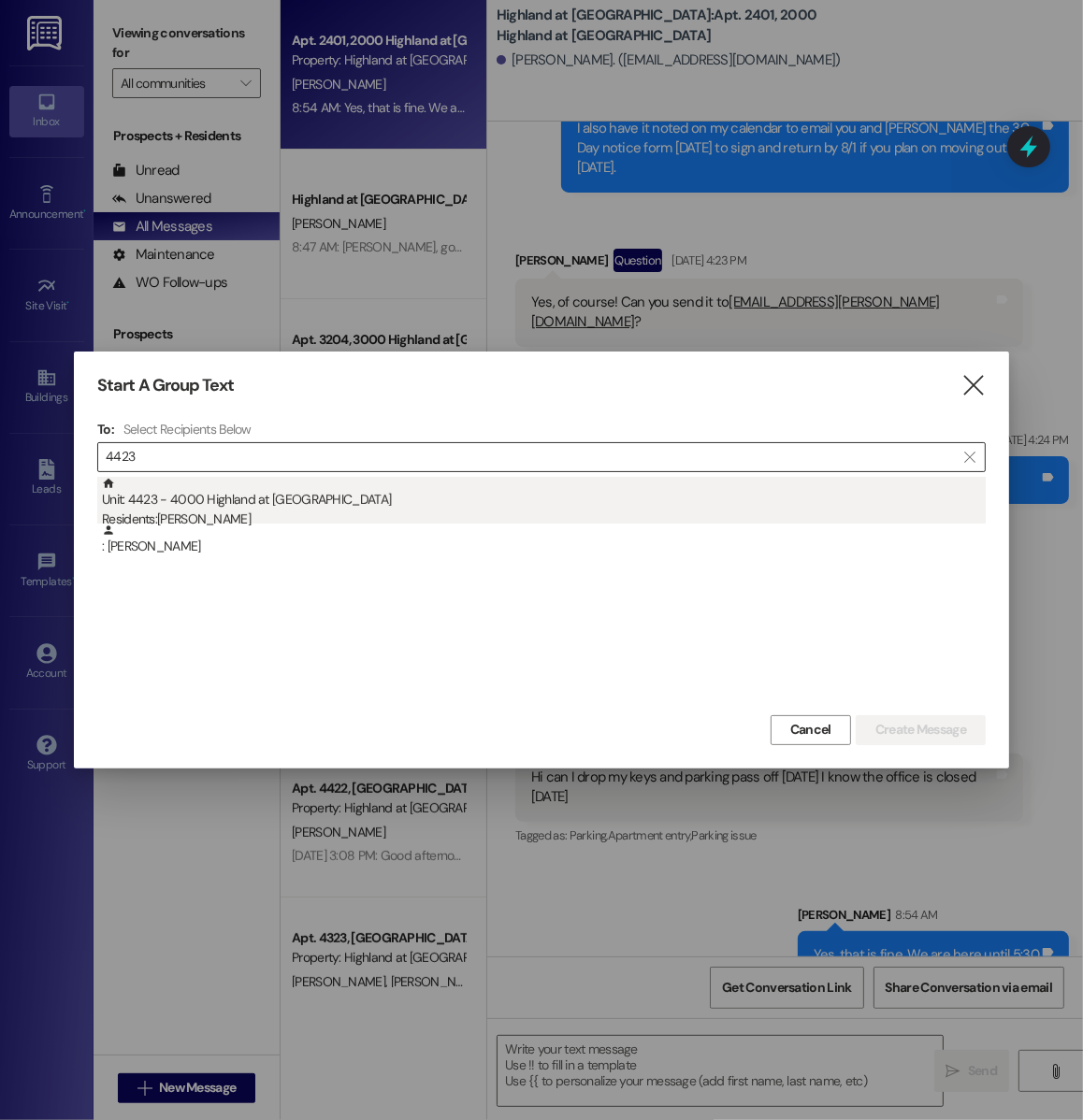
click at [699, 503] on div "Unit: 4423 - 4000 Highland at Spring Hill Residents: Fatima Hamade" at bounding box center [544, 503] width 883 height 53
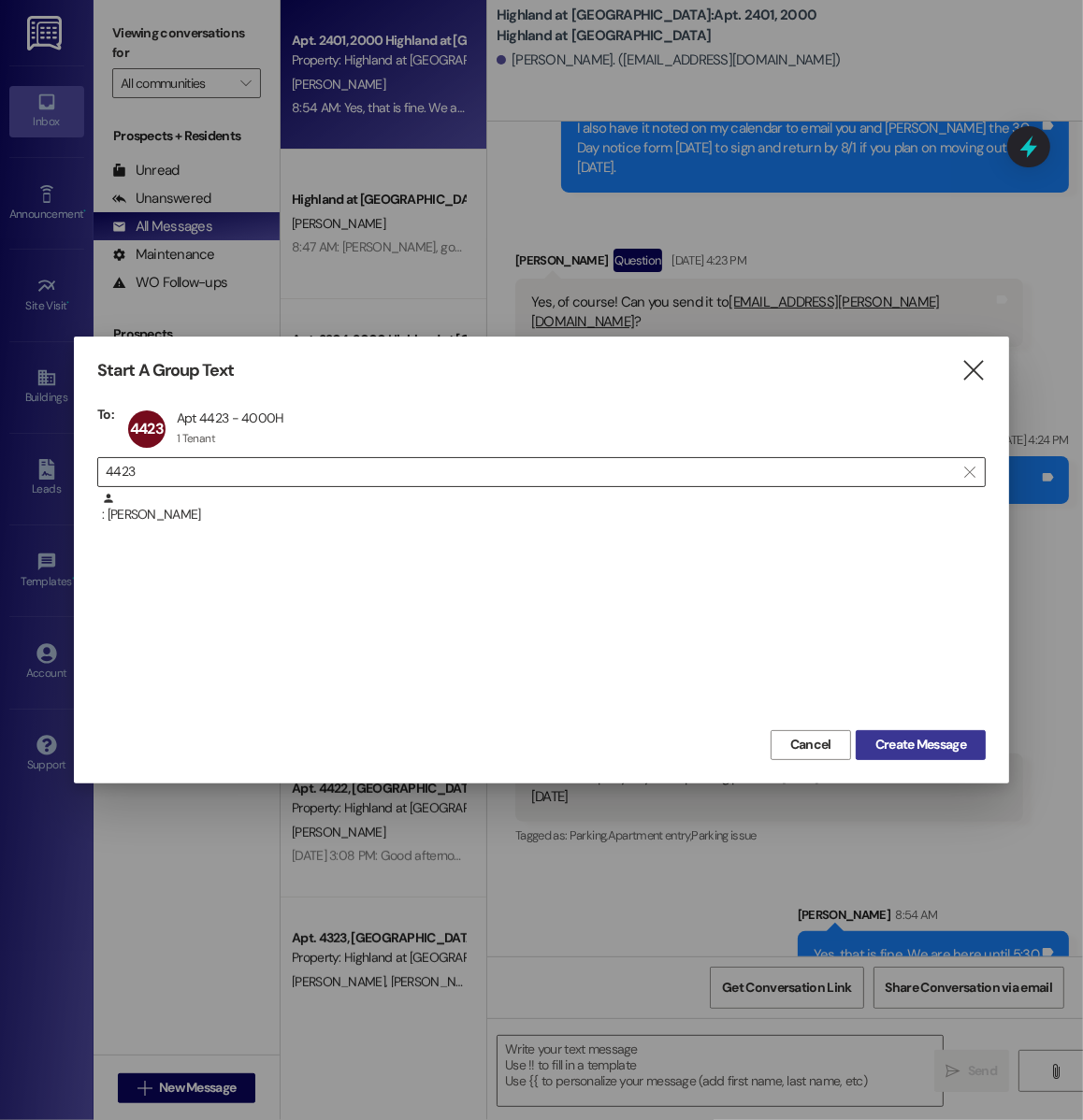
click at [894, 751] on span "Create Message" at bounding box center [921, 744] width 90 height 20
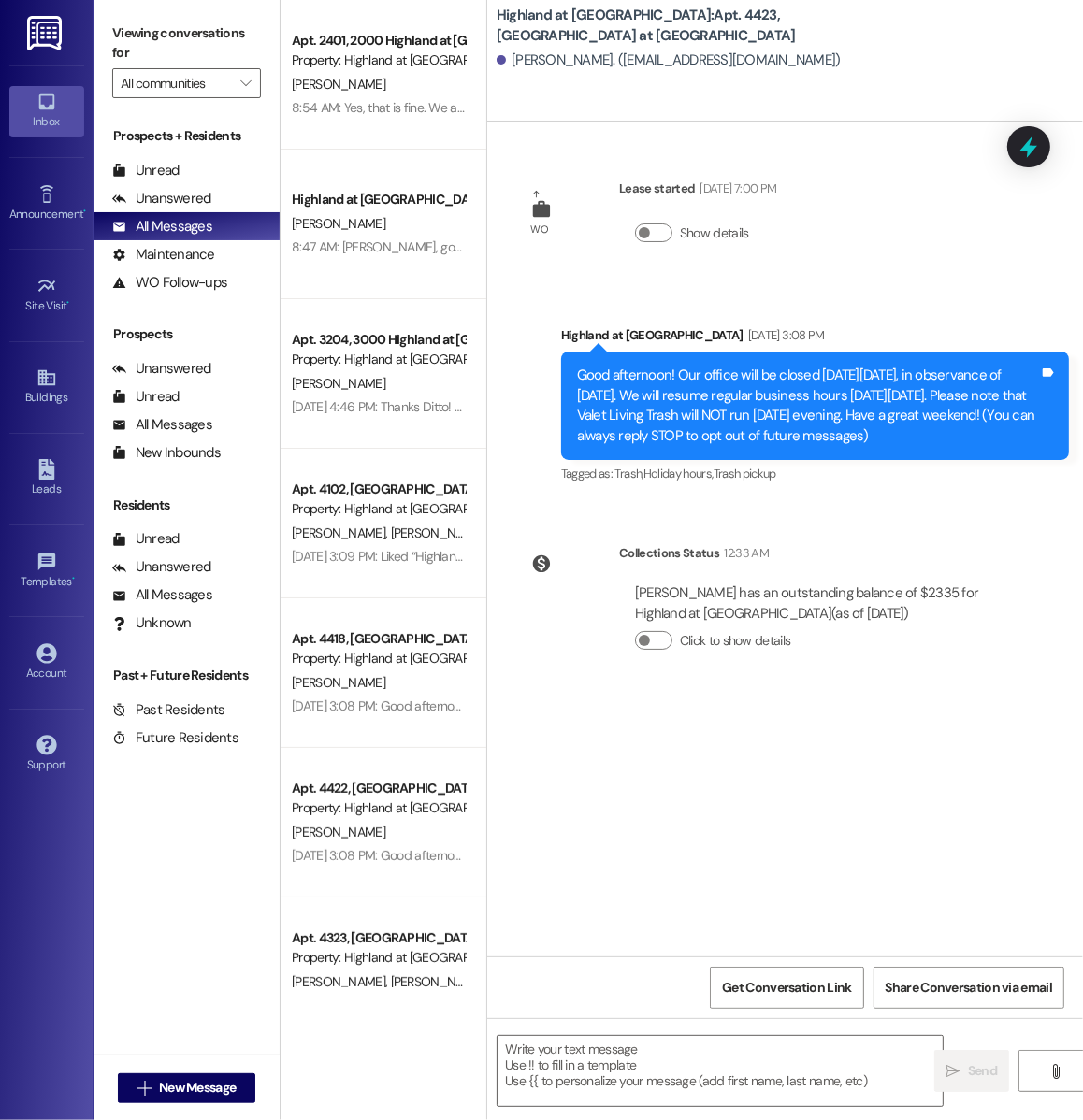
scroll to position [0, 0]
click at [185, 1074] on button " New Message" at bounding box center [187, 1088] width 139 height 29
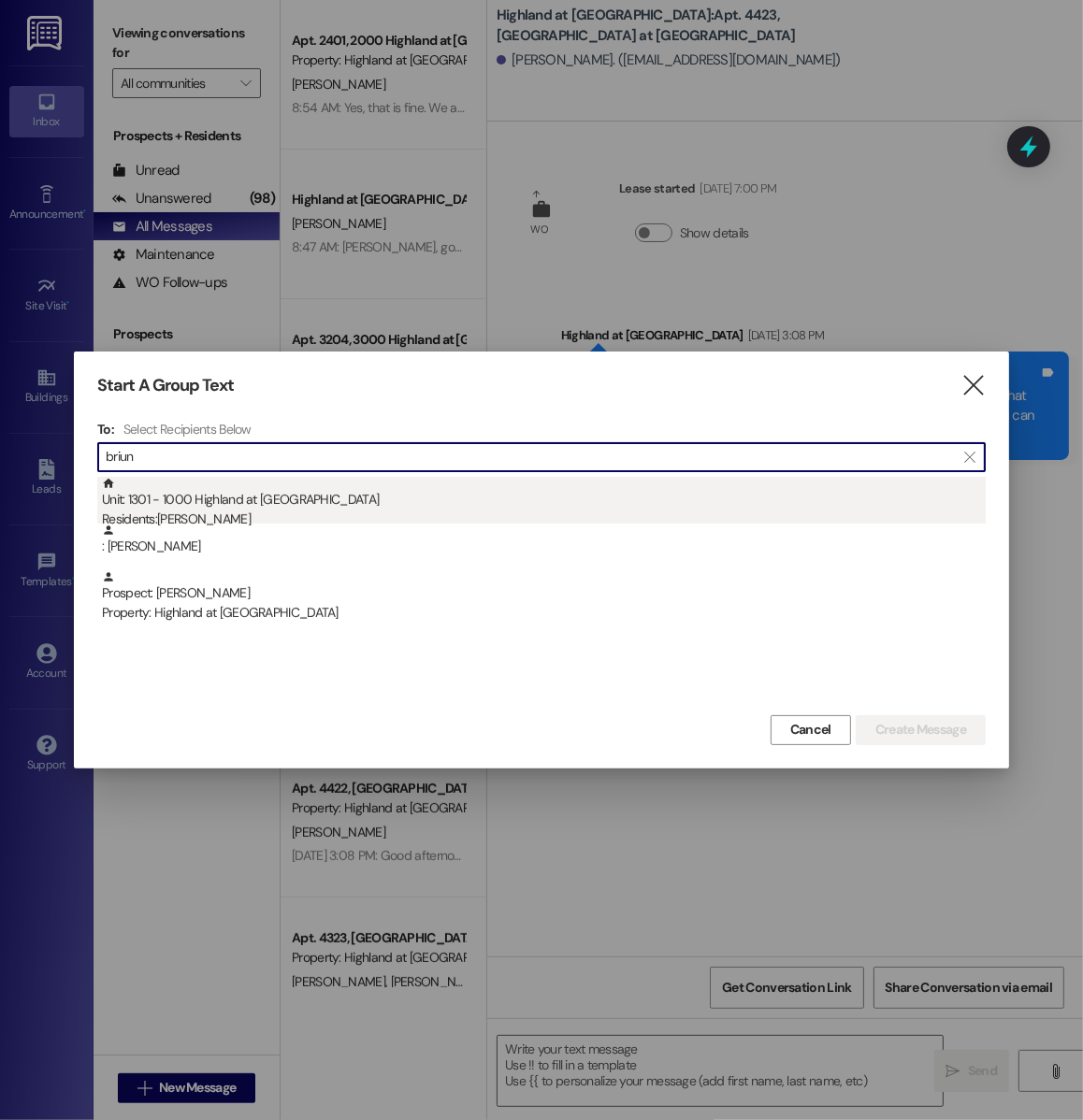
type input "briun"
click at [232, 483] on div "Unit: 1301 - 1000 Highland at Spring Hill Residents: Briunna Tucker" at bounding box center [544, 503] width 883 height 53
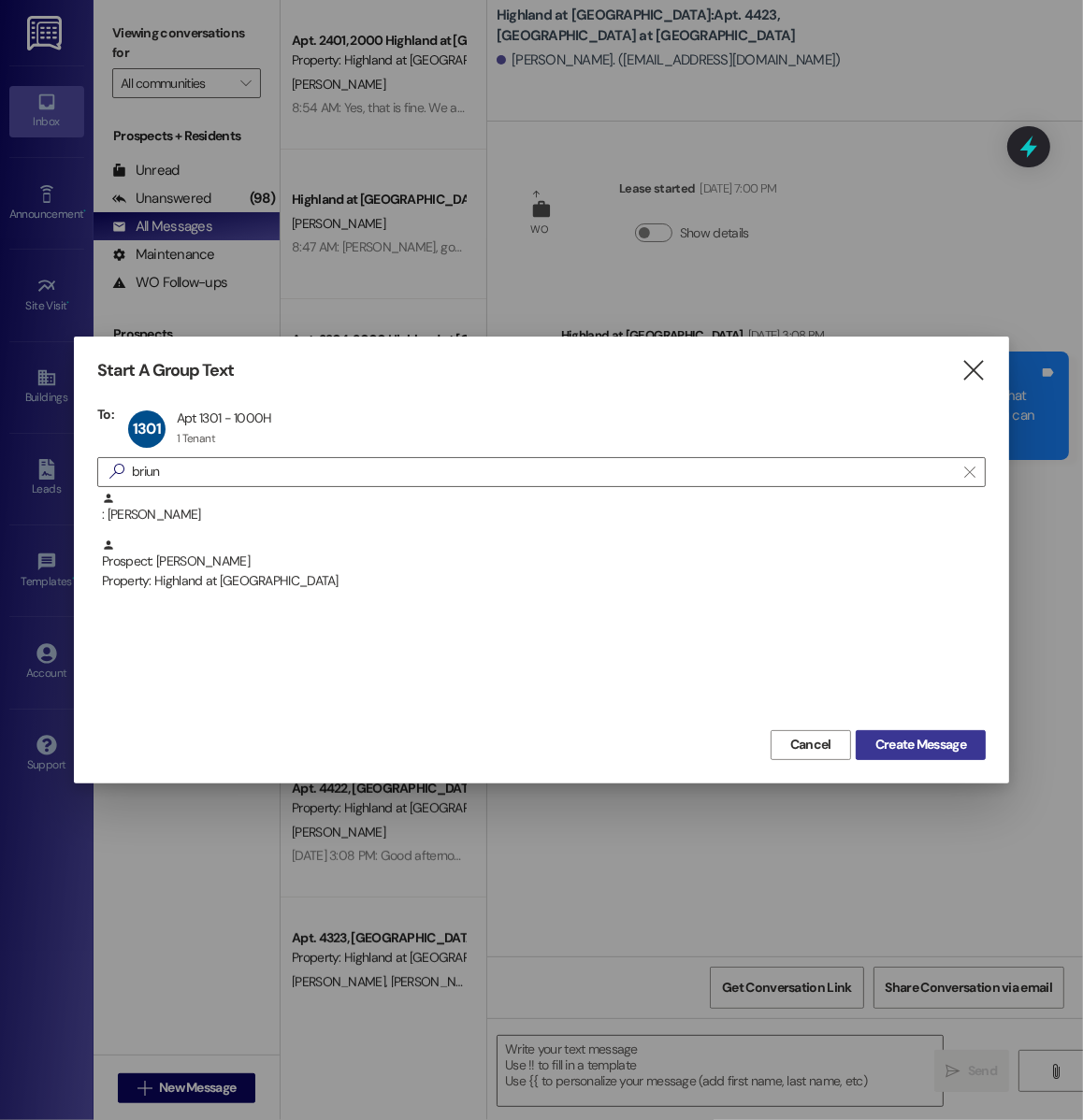
click at [878, 732] on button "Create Message" at bounding box center [921, 744] width 130 height 29
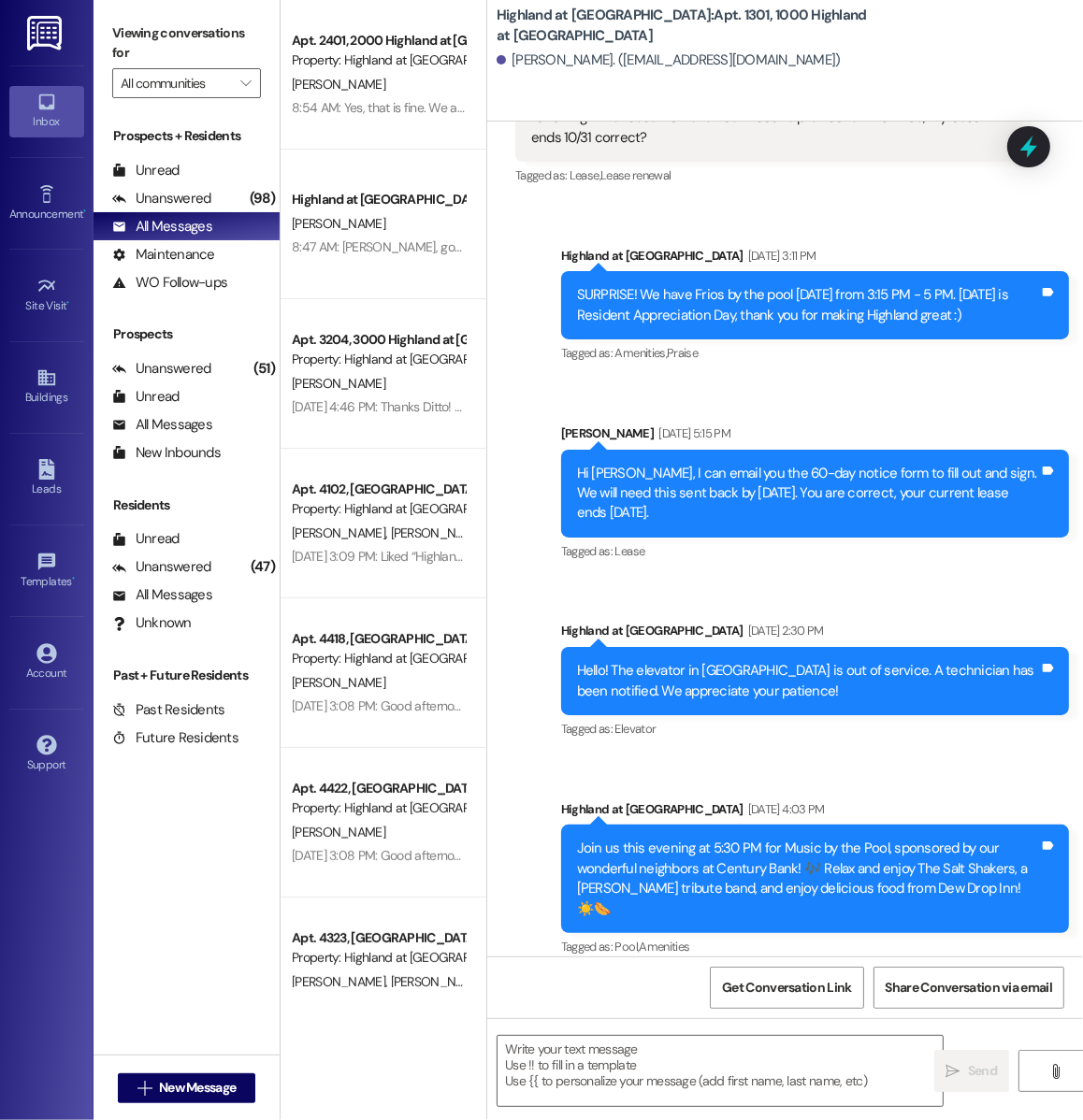
scroll to position [18139, 0]
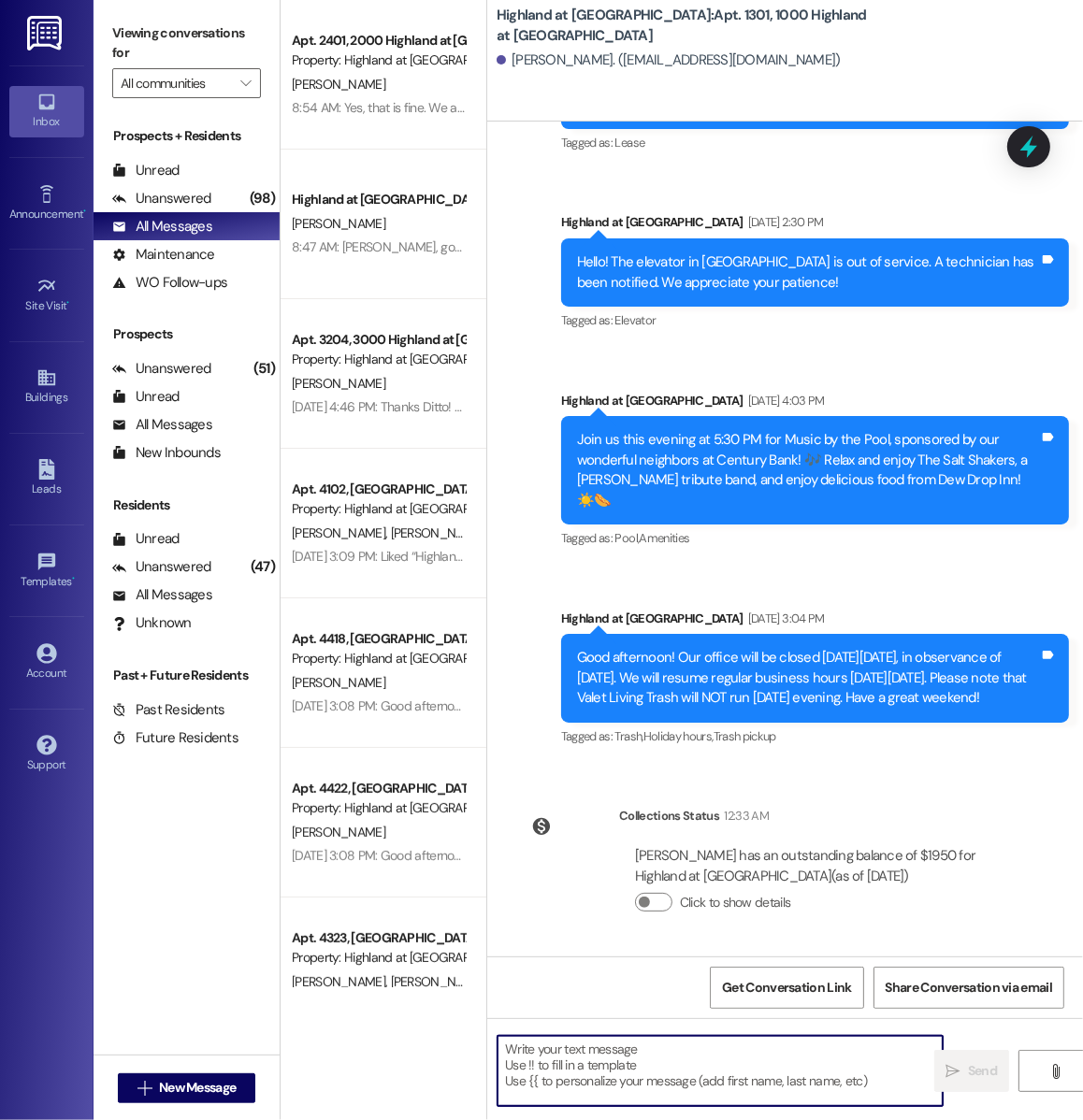
click at [682, 1088] on textarea at bounding box center [720, 1070] width 445 height 70
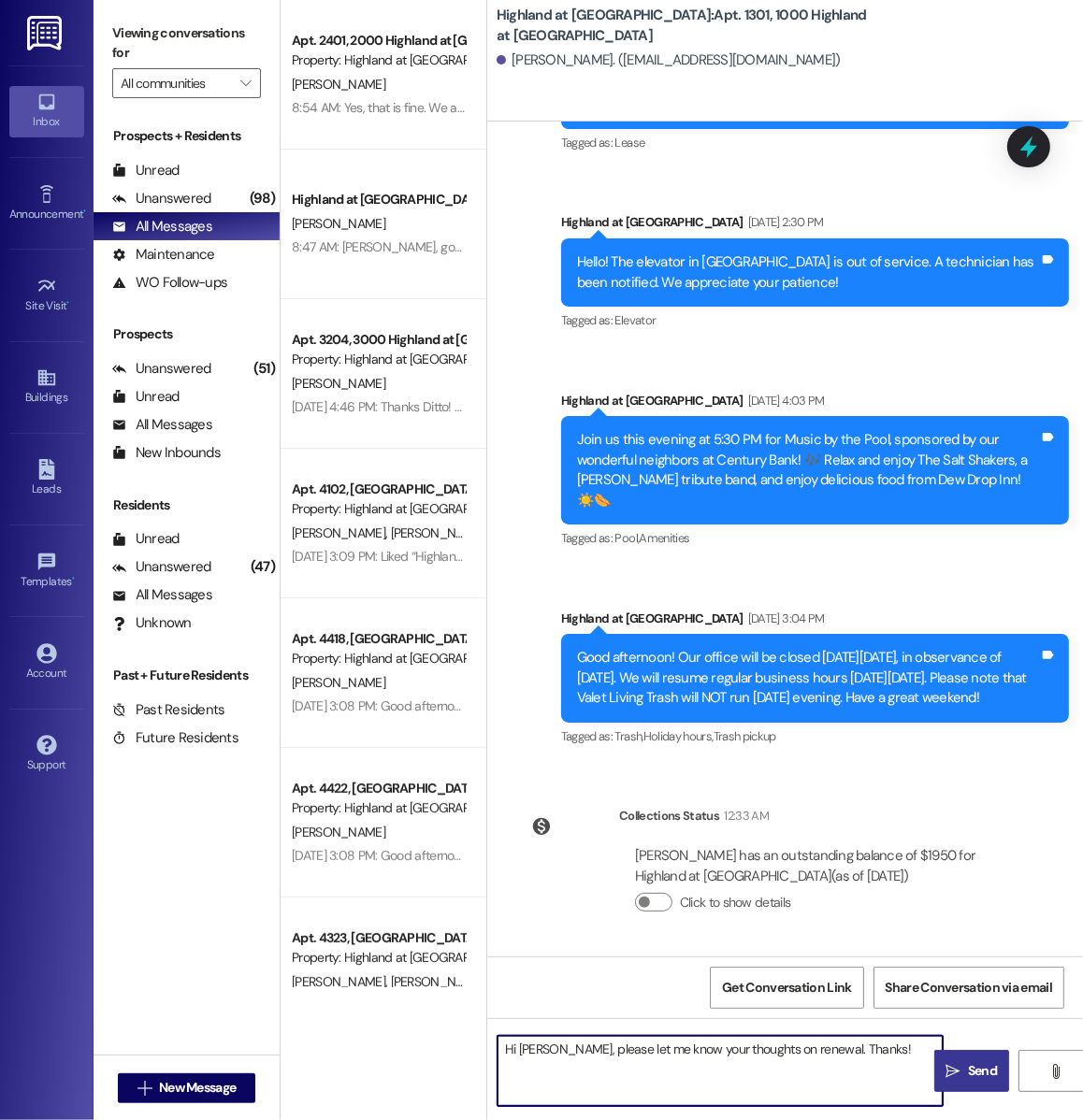
type textarea "Hi Briunna, please let me know your thoughts on renewal. Thanks!"
click at [954, 1081] on span " Send" at bounding box center [972, 1071] width 59 height 20
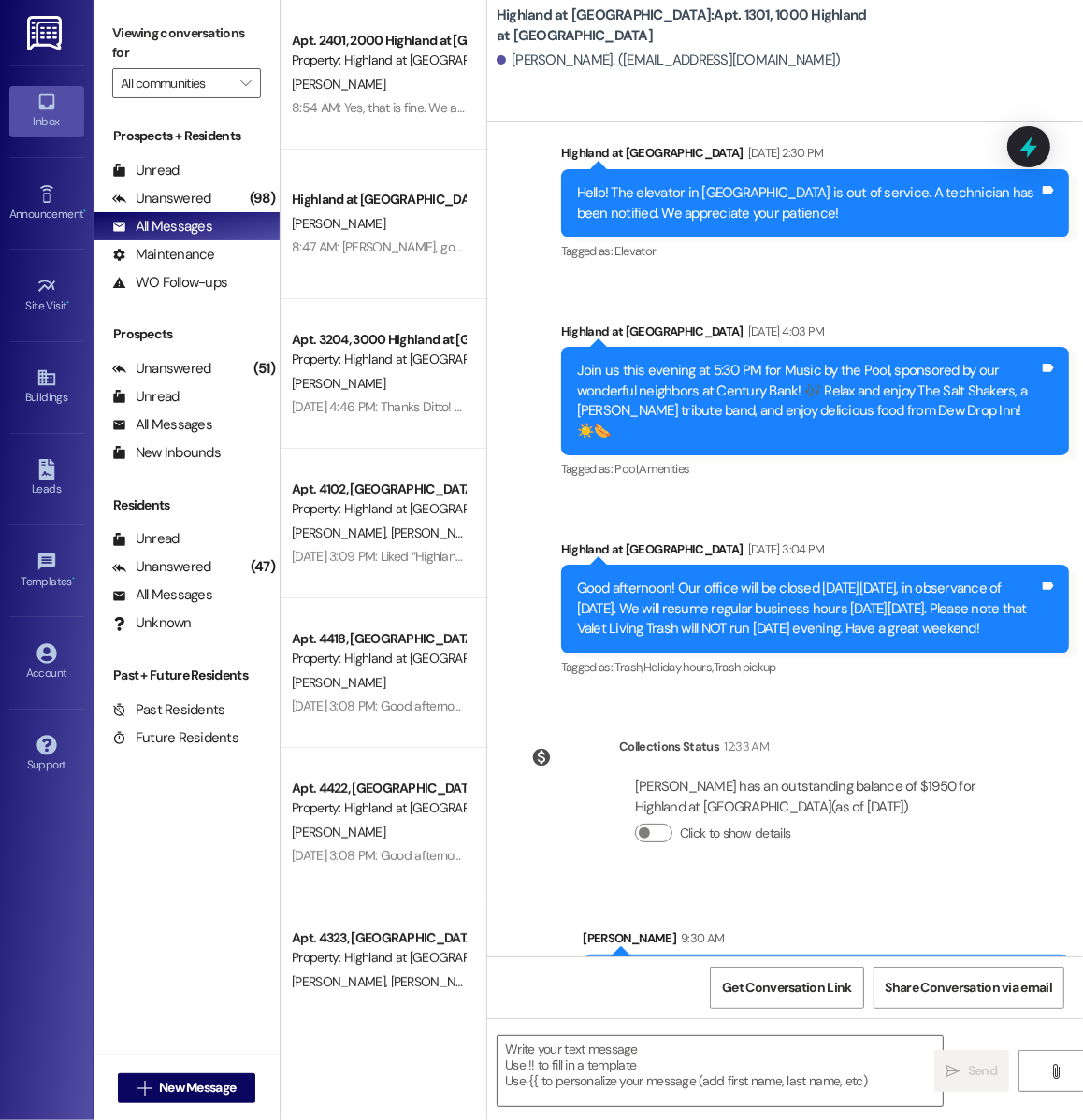
scroll to position [18269, 0]
